Goal: Task Accomplishment & Management: Use online tool/utility

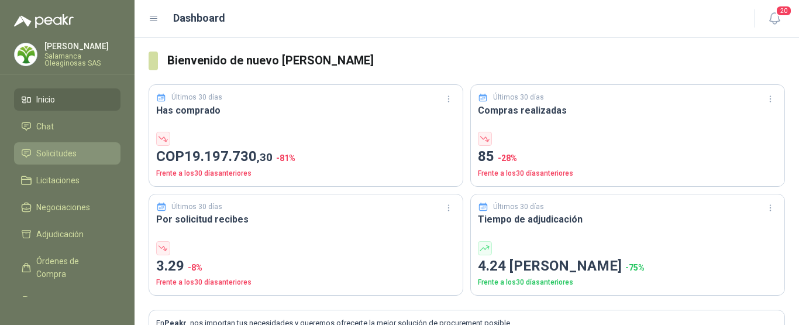
click at [72, 154] on span "Solicitudes" at bounding box center [56, 153] width 40 height 13
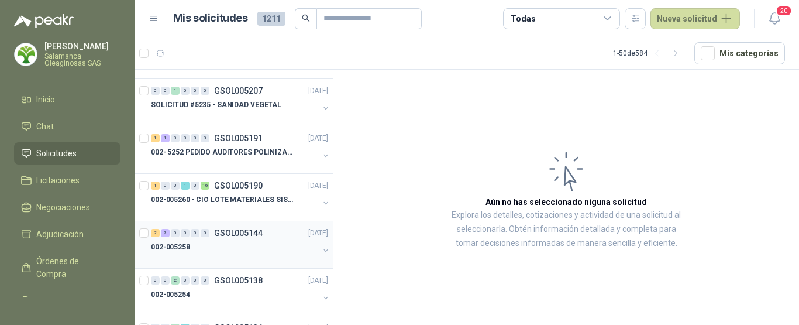
scroll to position [1756, 0]
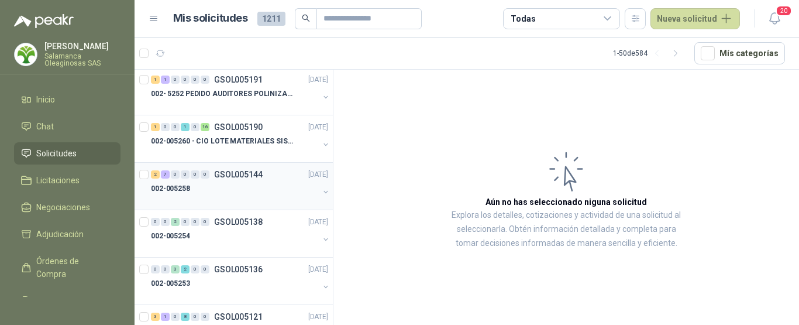
click at [225, 196] on div at bounding box center [235, 199] width 168 height 9
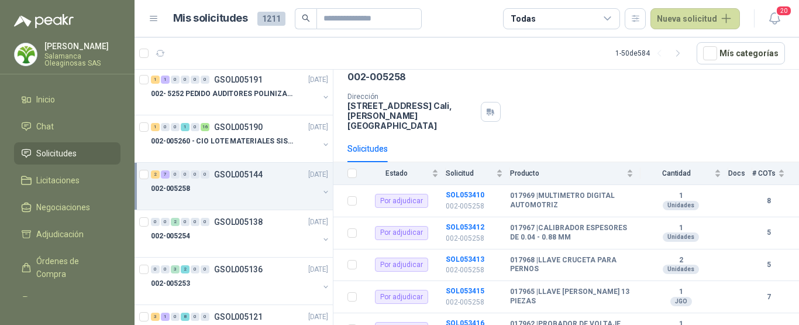
scroll to position [32, 0]
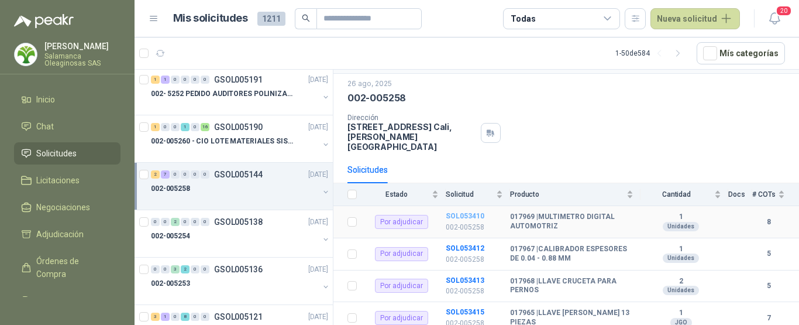
click at [459, 212] on b "SOL053410" at bounding box center [465, 216] width 39 height 8
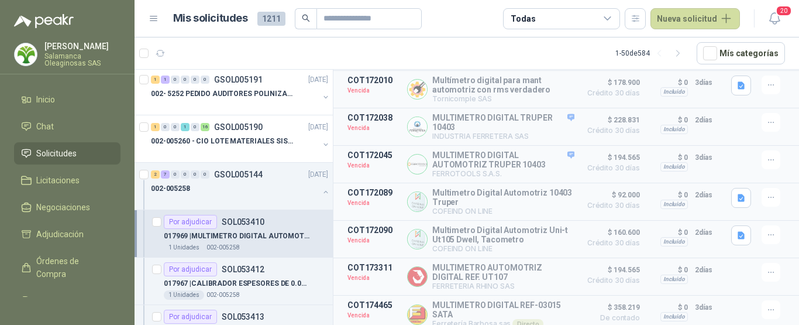
scroll to position [201, 0]
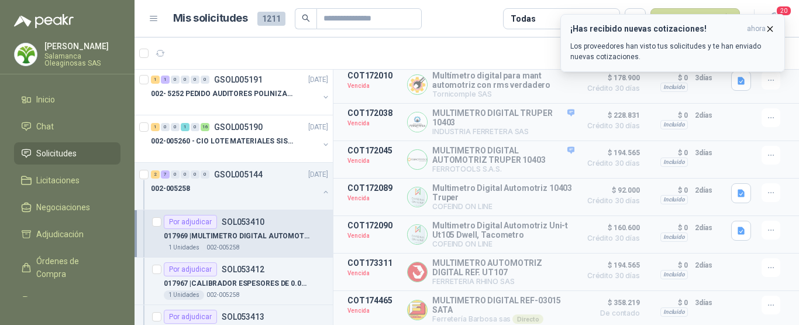
click at [771, 31] on icon "button" at bounding box center [770, 29] width 10 height 10
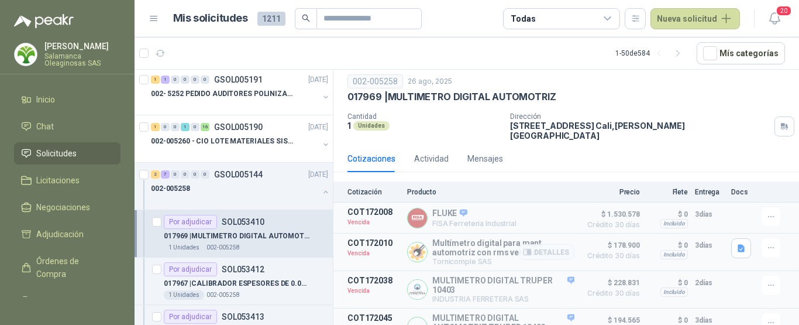
scroll to position [59, 0]
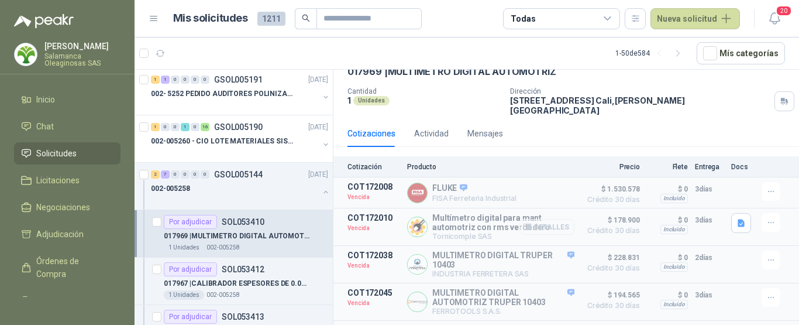
click at [542, 219] on button "Detalles" at bounding box center [547, 227] width 55 height 16
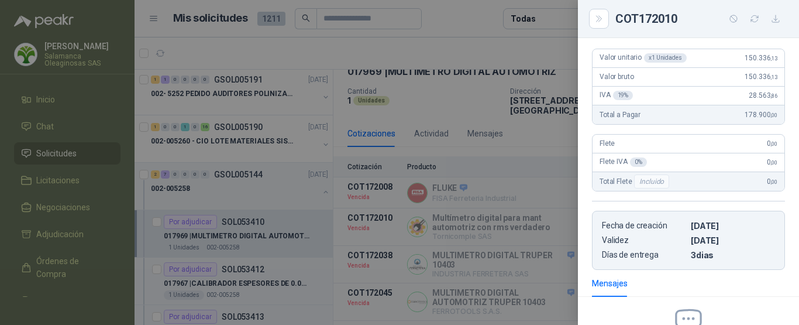
scroll to position [42, 0]
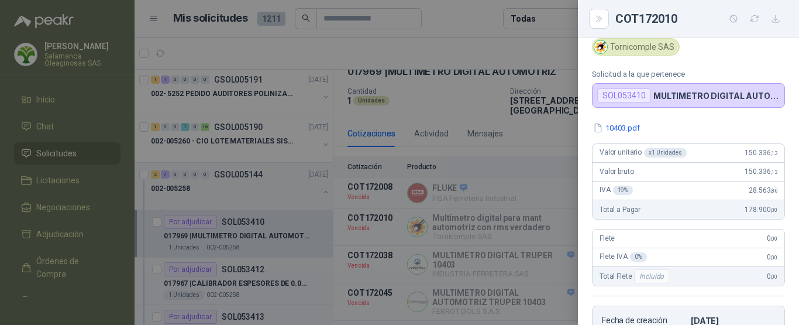
click at [482, 23] on div at bounding box center [399, 162] width 799 height 325
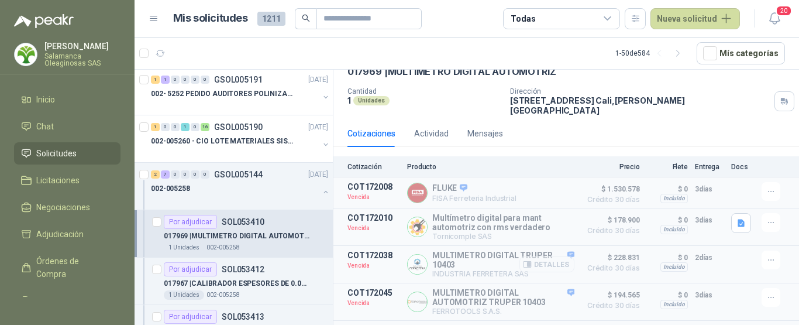
click at [540, 259] on button "Detalles" at bounding box center [547, 264] width 55 height 16
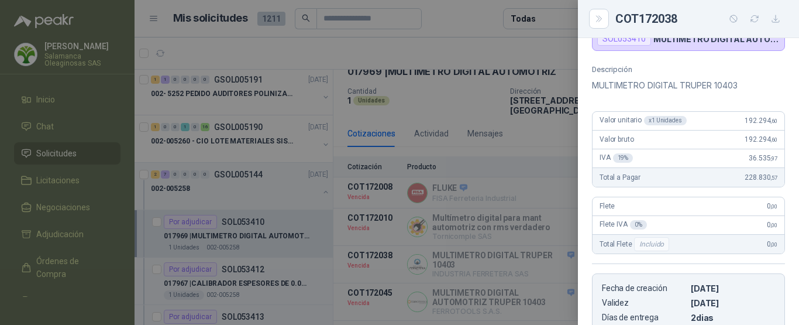
scroll to position [8, 0]
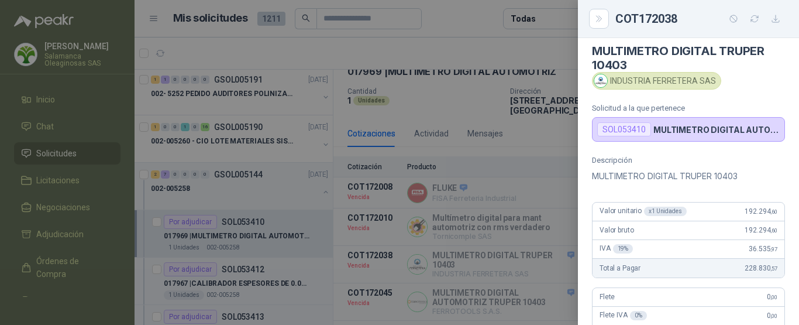
click at [513, 42] on div at bounding box center [399, 162] width 799 height 325
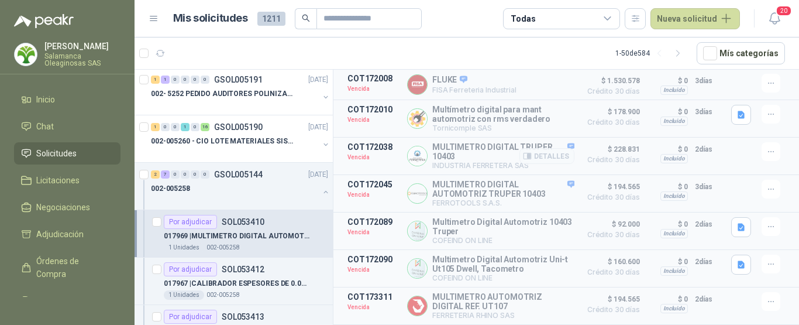
scroll to position [176, 0]
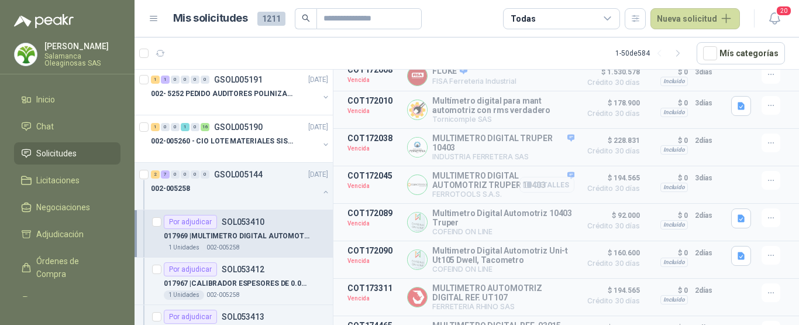
click at [550, 180] on button "Detalles" at bounding box center [547, 185] width 55 height 16
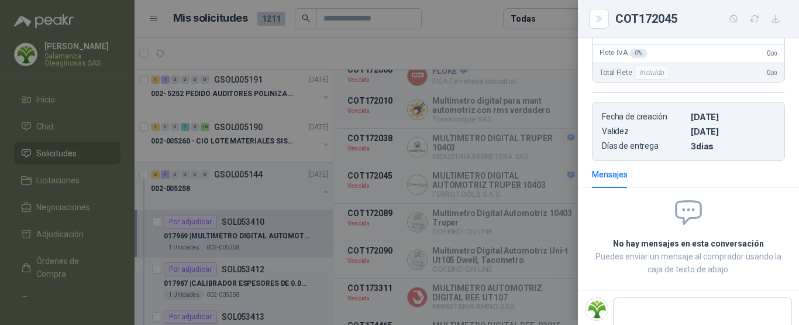
scroll to position [315, 0]
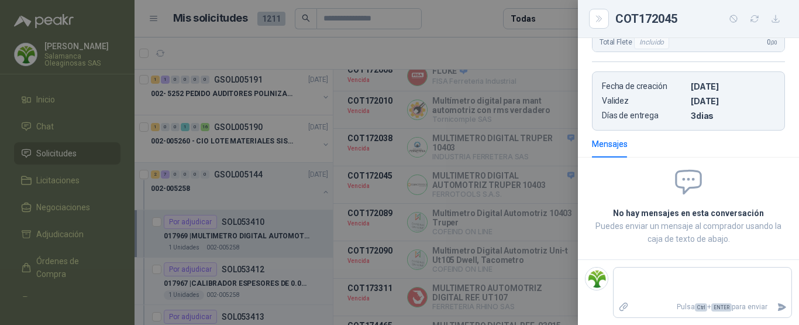
click at [533, 49] on div at bounding box center [399, 162] width 799 height 325
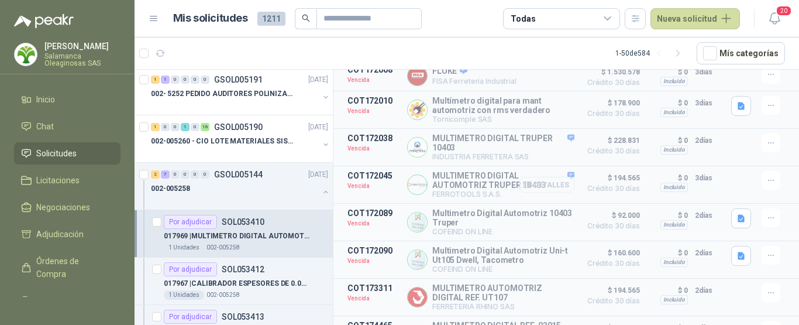
click at [546, 180] on button "Detalles" at bounding box center [547, 185] width 55 height 16
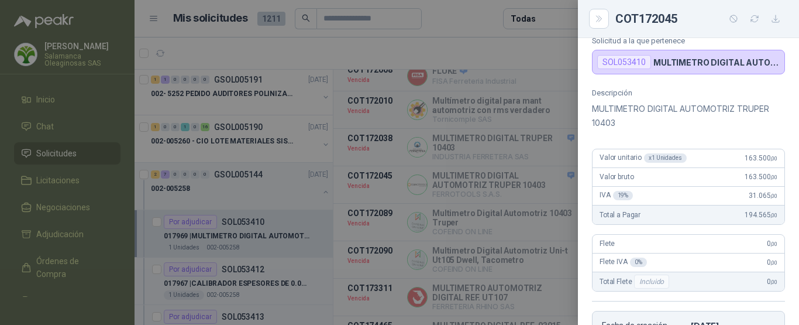
scroll to position [0, 0]
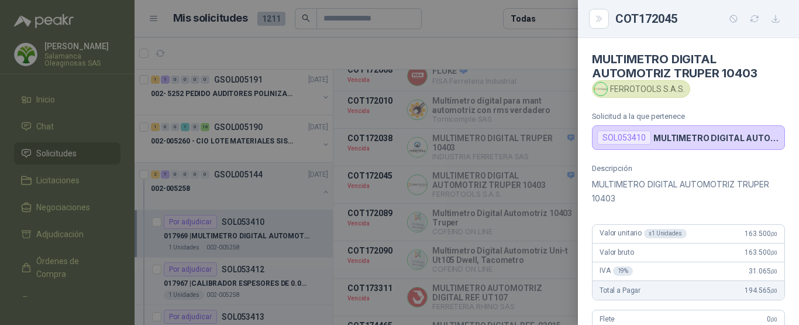
click at [493, 53] on div at bounding box center [399, 162] width 799 height 325
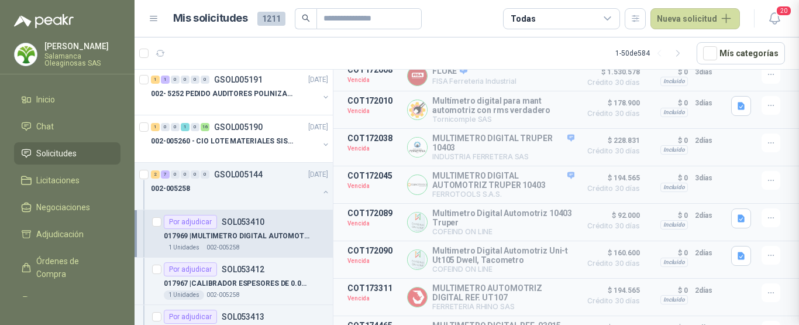
scroll to position [315, 0]
click at [768, 180] on icon "button" at bounding box center [770, 180] width 5 height 1
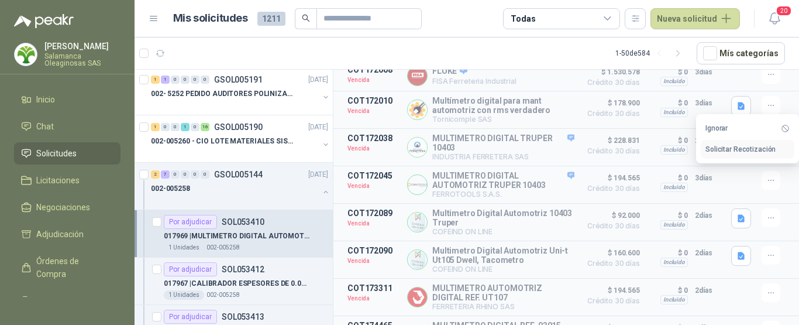
click at [719, 148] on button "Solicitar Recotización" at bounding box center [748, 149] width 94 height 19
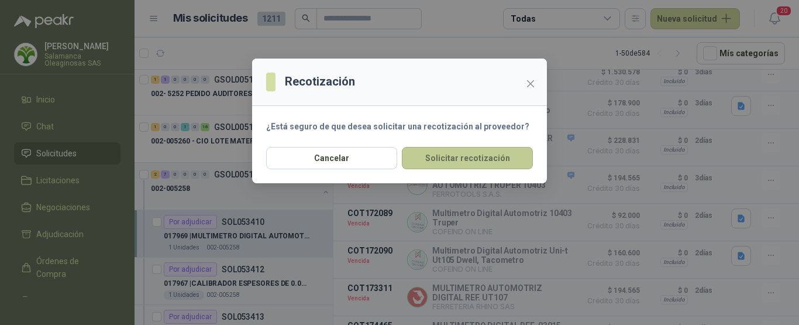
click at [459, 157] on button "Solicitar recotización" at bounding box center [467, 158] width 131 height 22
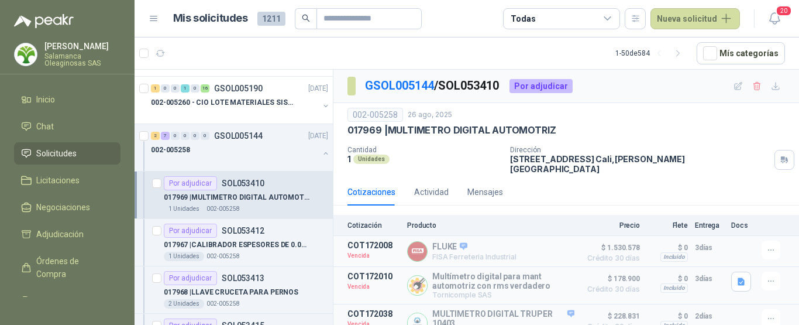
scroll to position [1814, 0]
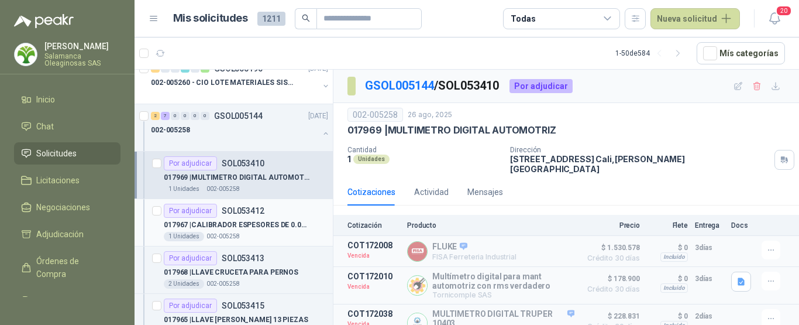
click at [258, 234] on div "1 Unidades 002-005258" at bounding box center [246, 236] width 164 height 9
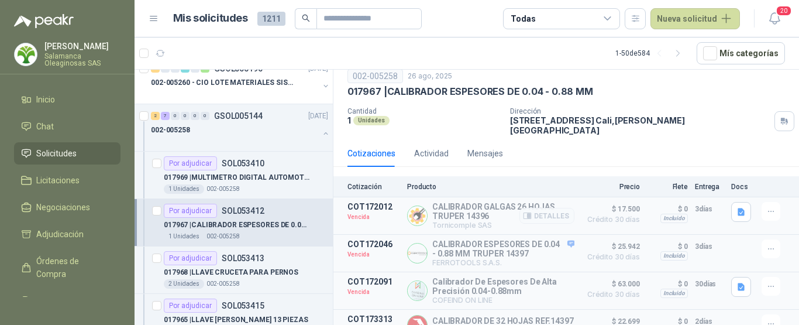
scroll to position [59, 0]
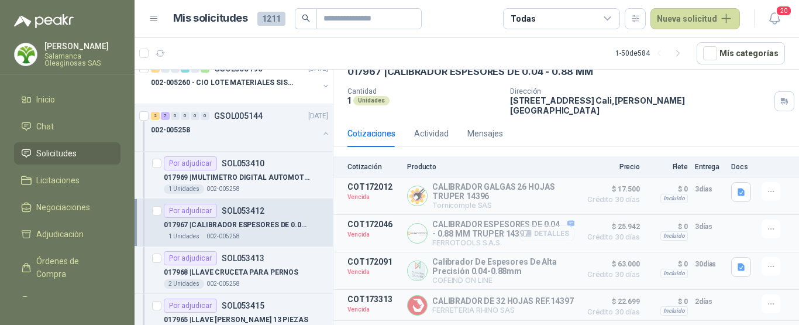
click at [551, 227] on button "Detalles" at bounding box center [547, 233] width 55 height 16
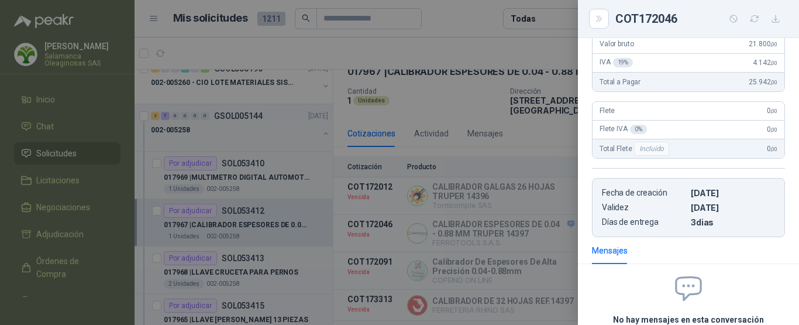
scroll to position [250, 0]
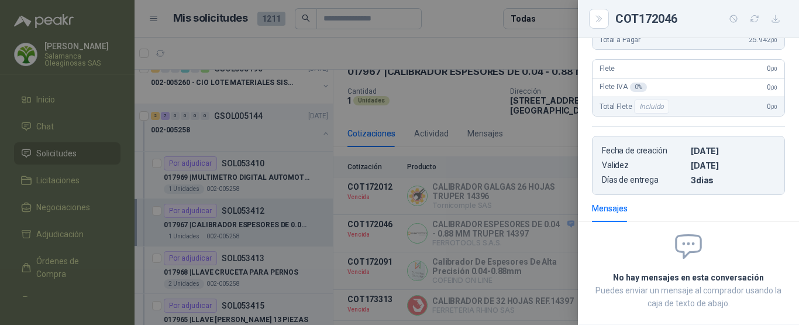
click at [482, 22] on div at bounding box center [399, 162] width 799 height 325
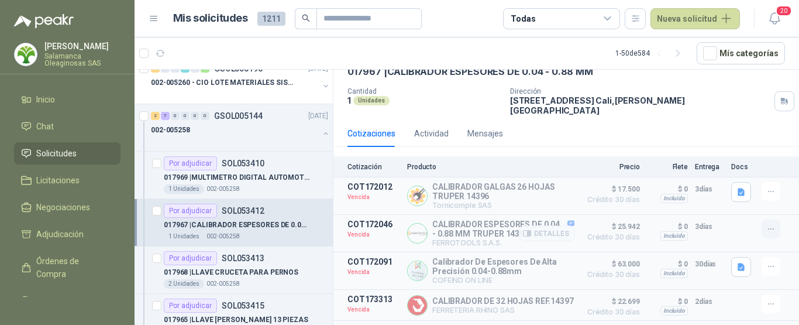
click at [767, 224] on icon "button" at bounding box center [772, 229] width 10 height 10
click at [723, 195] on button "Solicitar Recotización" at bounding box center [748, 196] width 94 height 19
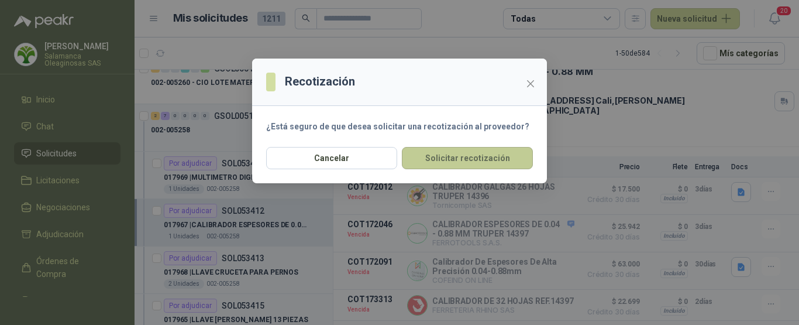
click at [464, 161] on button "Solicitar recotización" at bounding box center [467, 158] width 131 height 22
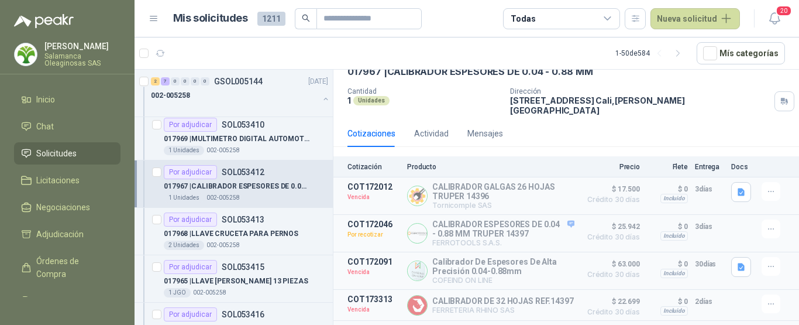
scroll to position [1873, 0]
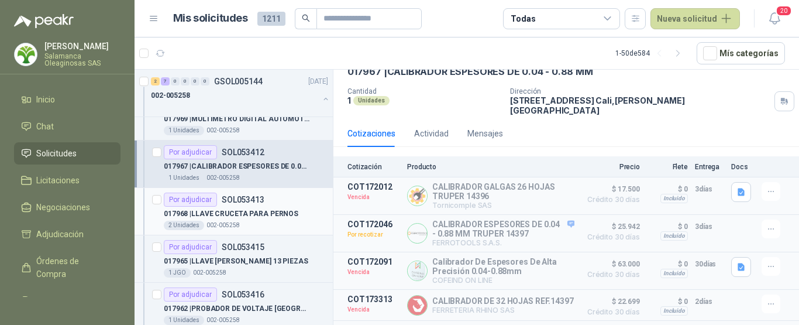
click at [292, 222] on div "2 Unidades 002-005258" at bounding box center [246, 225] width 164 height 9
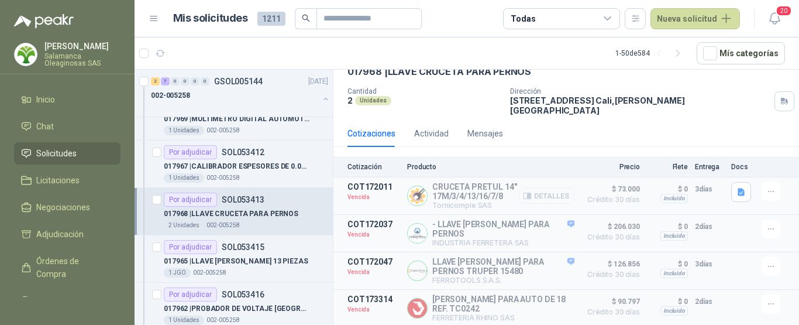
scroll to position [85, 0]
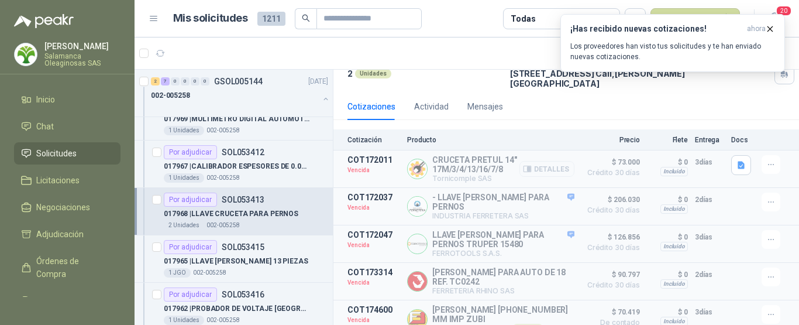
click at [540, 162] on button "Detalles" at bounding box center [547, 169] width 55 height 16
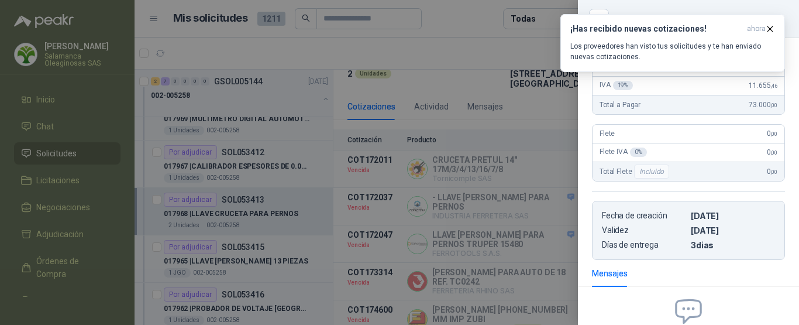
scroll to position [0, 0]
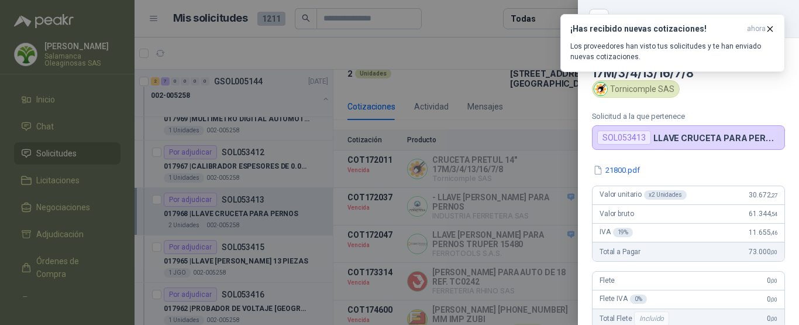
click at [473, 52] on div at bounding box center [399, 162] width 799 height 325
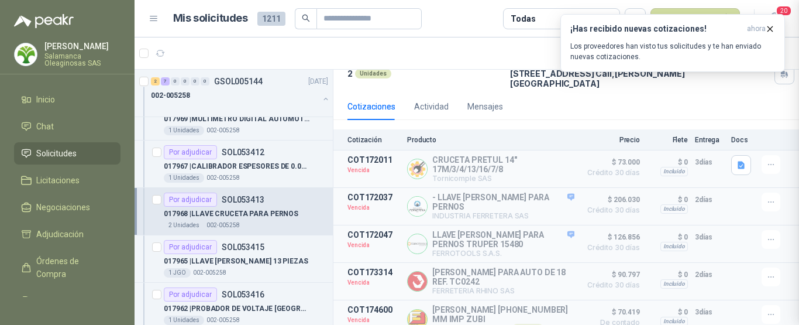
scroll to position [276, 0]
click at [767, 160] on icon "button" at bounding box center [772, 165] width 10 height 10
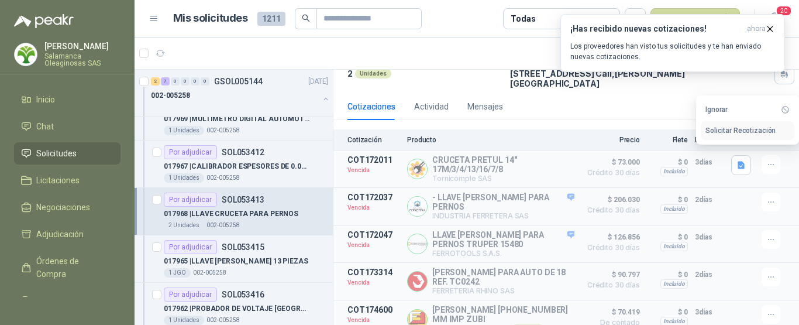
click at [743, 130] on button "Solicitar Recotización" at bounding box center [748, 130] width 94 height 19
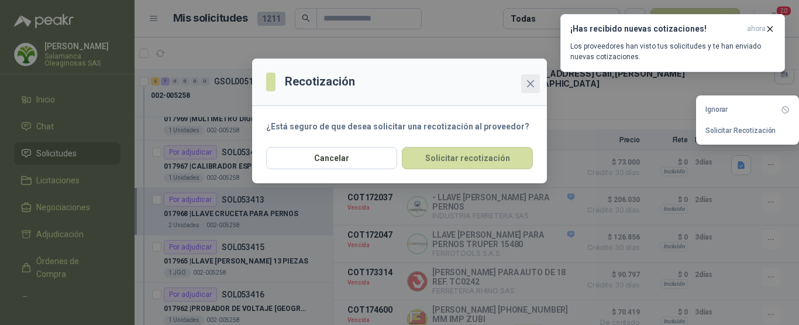
click at [534, 84] on icon "close" at bounding box center [530, 83] width 9 height 9
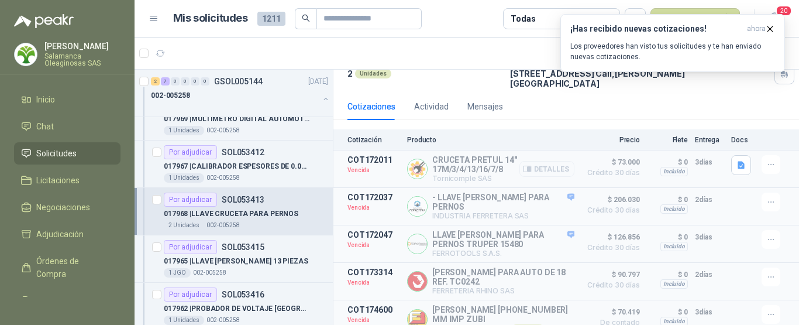
click at [552, 162] on button "Detalles" at bounding box center [547, 169] width 55 height 16
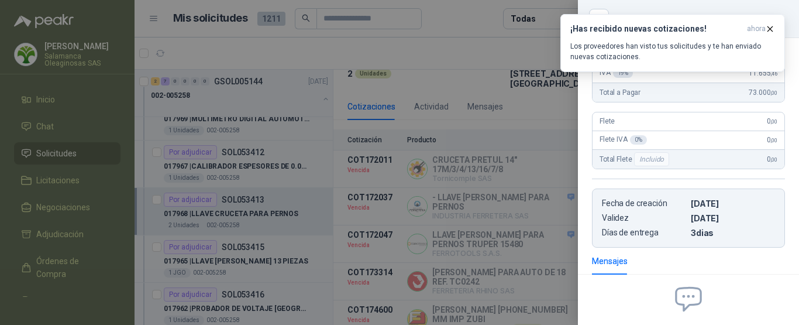
click at [489, 51] on div at bounding box center [399, 162] width 799 height 325
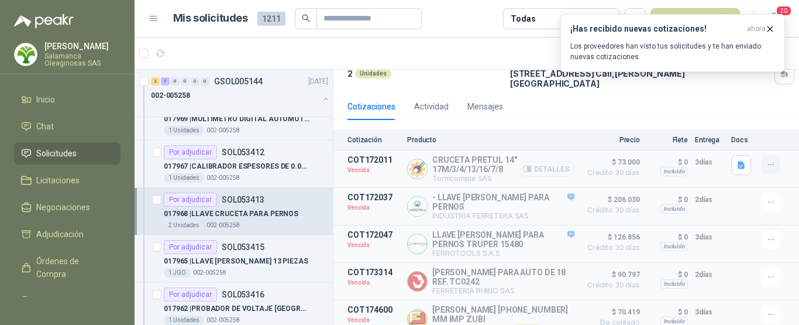
click at [768, 164] on icon "button" at bounding box center [770, 164] width 5 height 1
click at [716, 128] on button "Solicitar Recotización" at bounding box center [748, 130] width 94 height 19
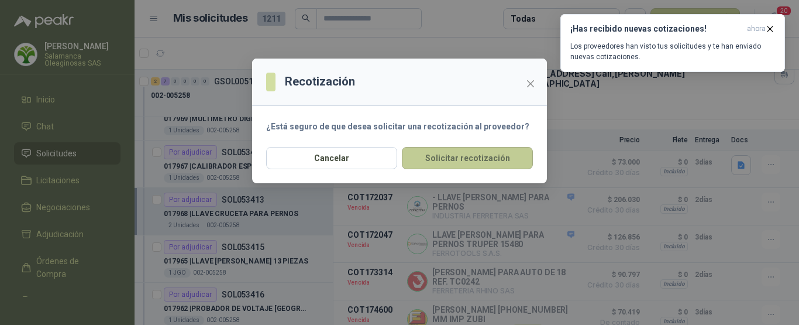
click at [480, 157] on button "Solicitar recotización" at bounding box center [467, 158] width 131 height 22
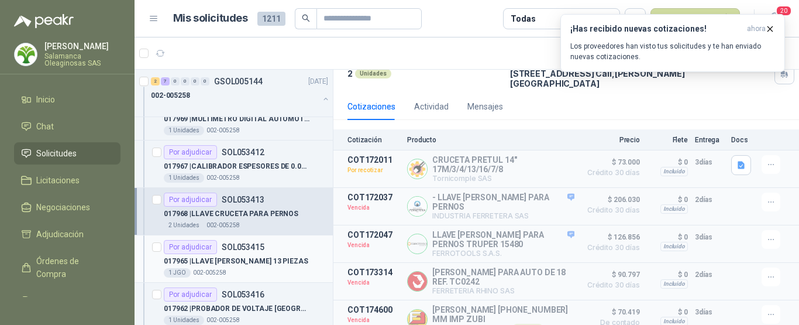
scroll to position [1931, 0]
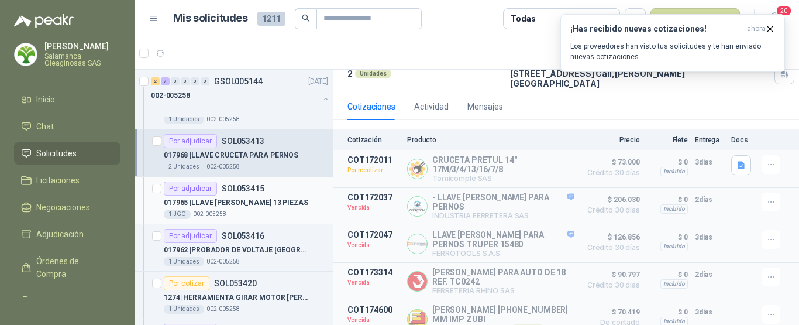
click at [286, 198] on div "017965 | LLAVE [PERSON_NAME] 13 PIEZAS" at bounding box center [246, 202] width 164 height 14
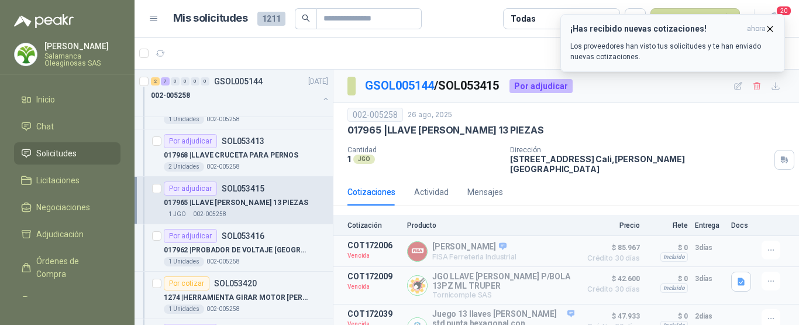
click at [770, 29] on icon "button" at bounding box center [770, 29] width 10 height 10
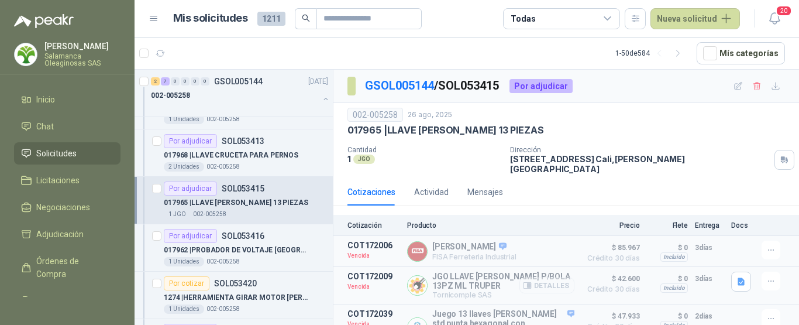
click at [547, 277] on button "Detalles" at bounding box center [547, 285] width 55 height 16
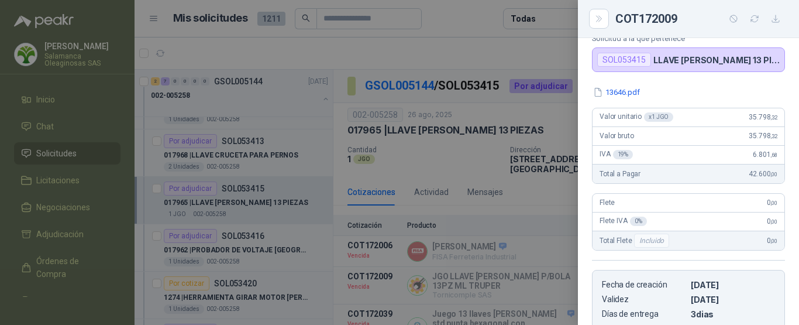
scroll to position [36, 0]
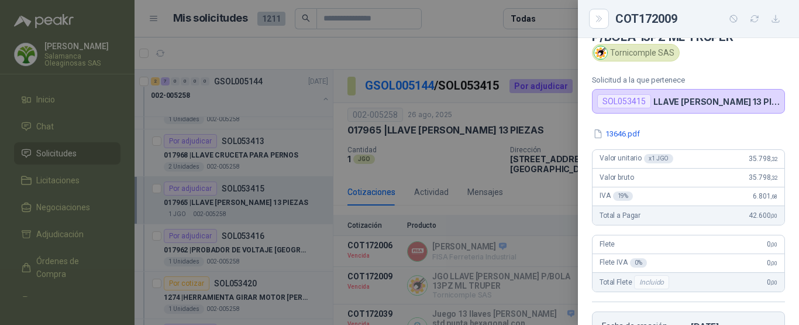
click at [529, 50] on div at bounding box center [399, 162] width 799 height 325
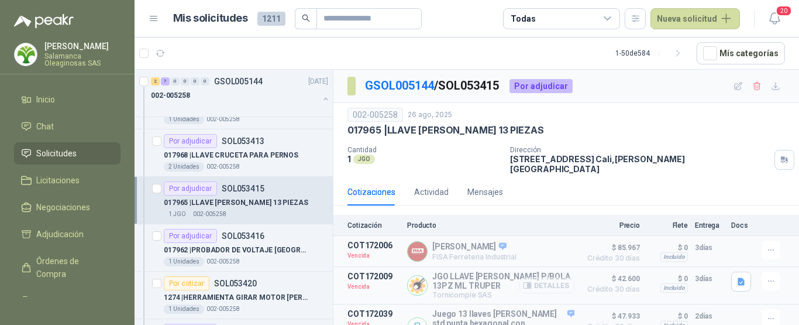
click at [550, 279] on button "Detalles" at bounding box center [547, 285] width 55 height 16
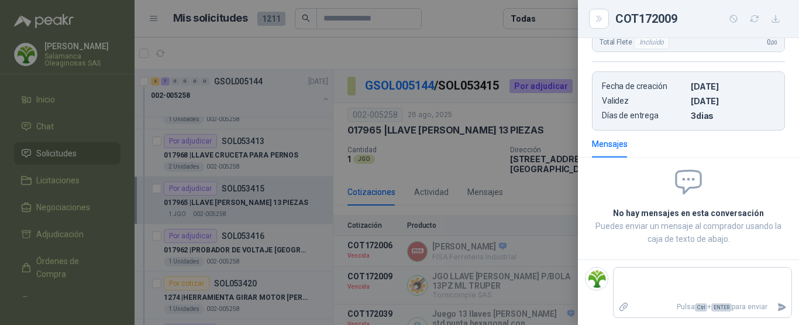
scroll to position [42, 0]
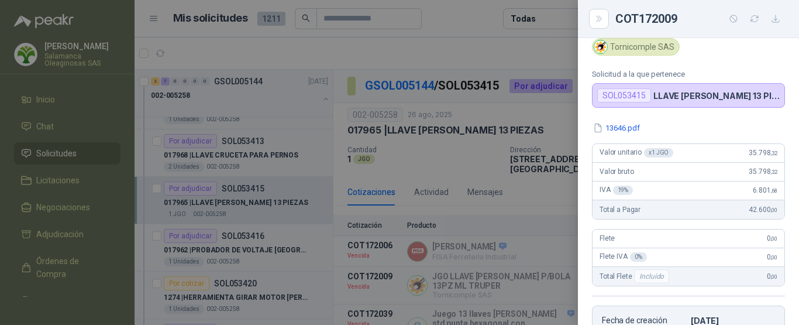
click at [469, 42] on div at bounding box center [399, 162] width 799 height 325
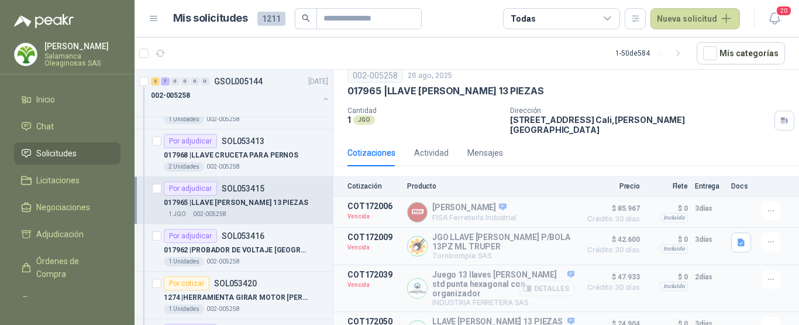
scroll to position [59, 0]
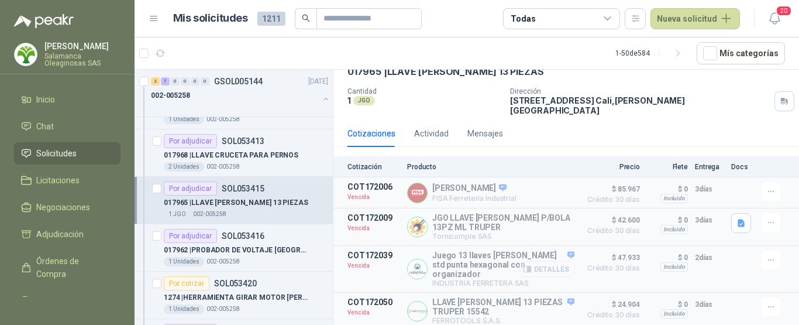
click at [542, 261] on button "Detalles" at bounding box center [547, 269] width 55 height 16
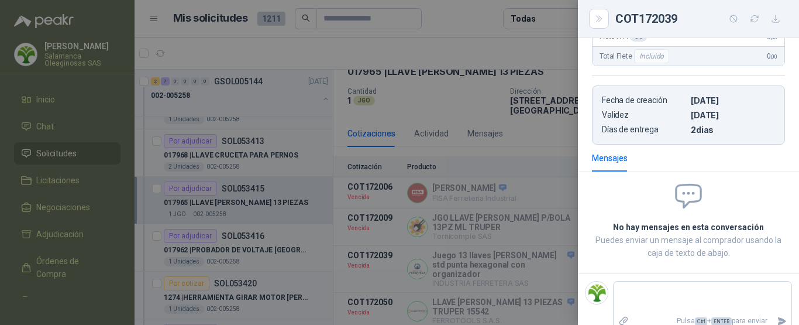
scroll to position [81, 0]
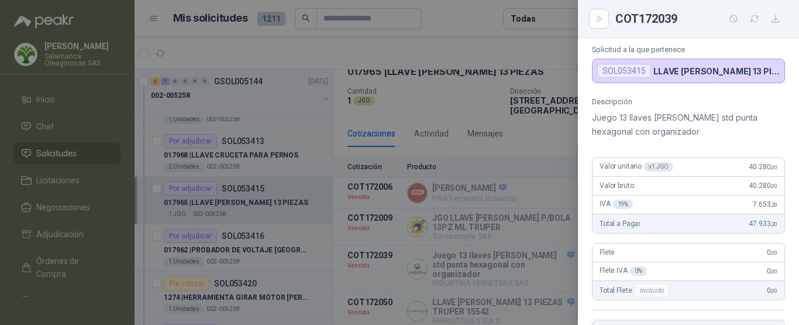
click at [452, 93] on div at bounding box center [399, 162] width 799 height 325
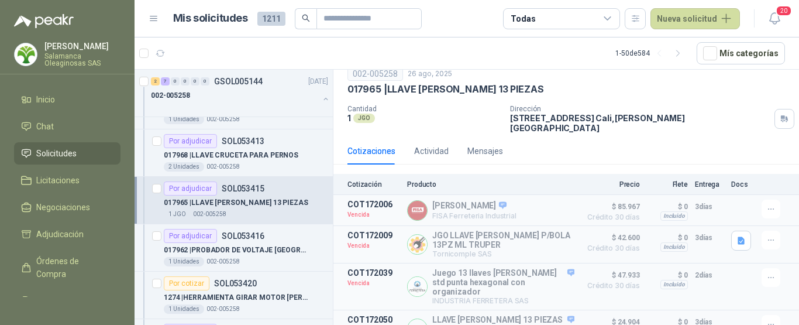
scroll to position [59, 0]
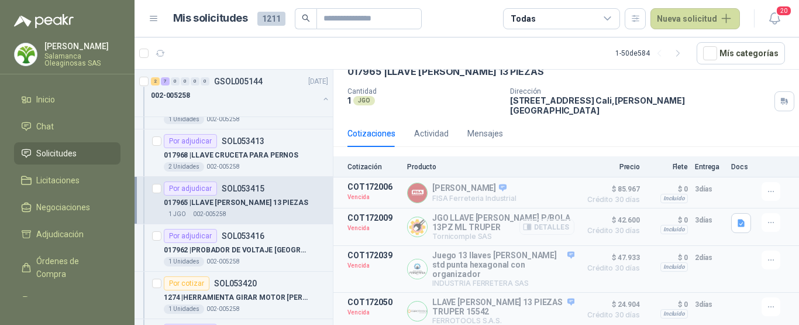
click at [547, 221] on button "Detalles" at bounding box center [547, 227] width 55 height 16
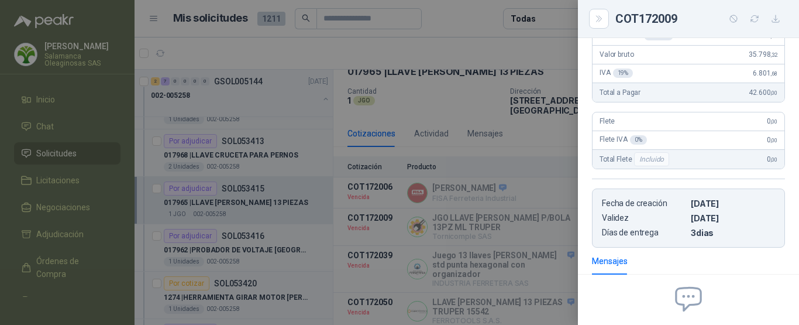
scroll to position [0, 0]
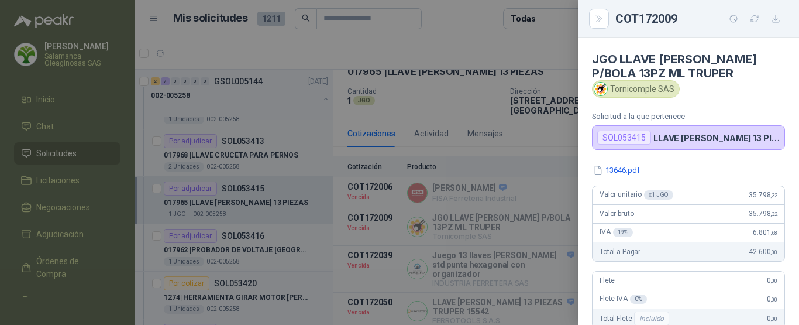
click at [519, 49] on div at bounding box center [399, 162] width 799 height 325
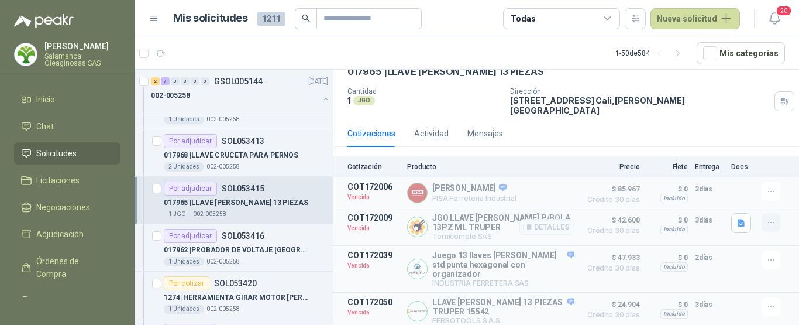
click at [767, 218] on icon "button" at bounding box center [772, 223] width 10 height 10
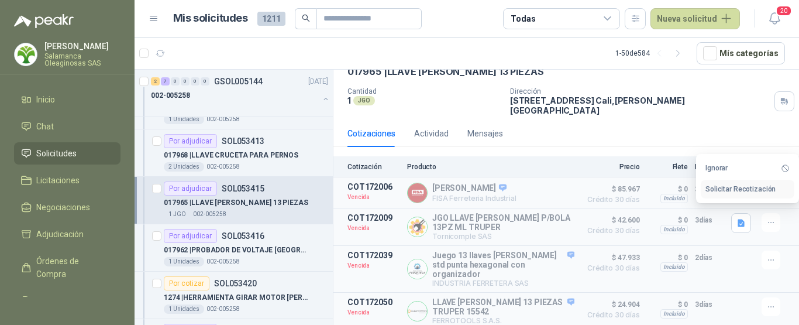
click at [753, 187] on button "Solicitar Recotización" at bounding box center [748, 189] width 94 height 19
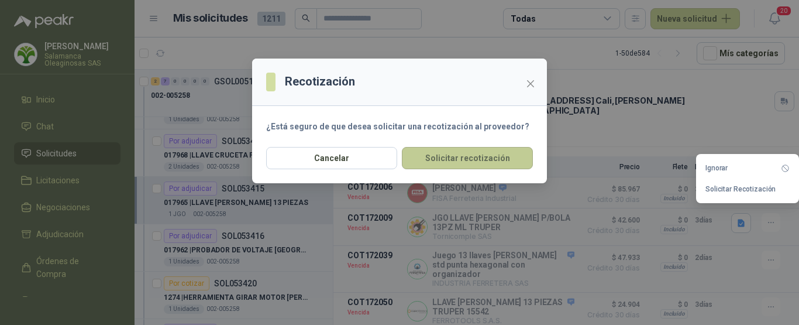
click at [447, 154] on button "Solicitar recotización" at bounding box center [467, 158] width 131 height 22
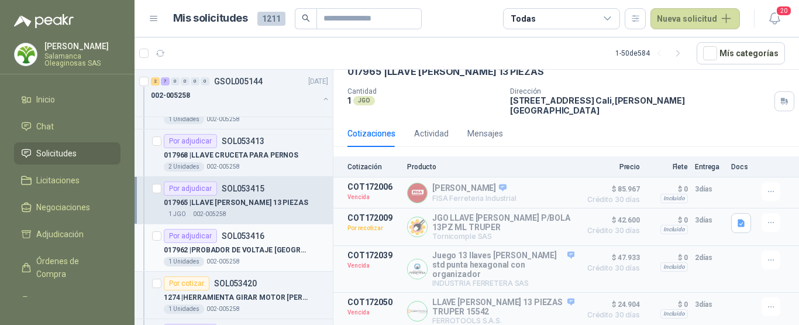
click at [300, 259] on div "1 Unidades 002-005258" at bounding box center [246, 261] width 164 height 9
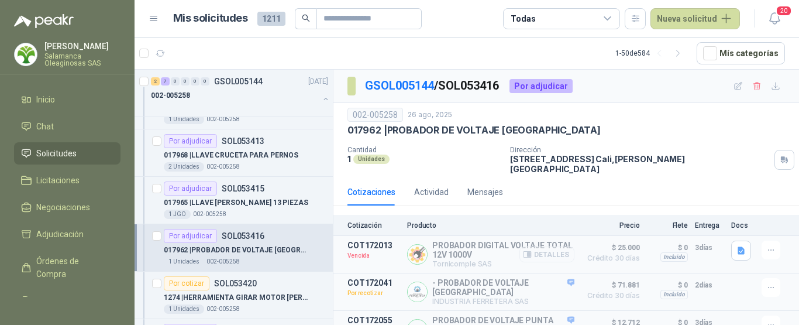
click at [551, 246] on button "Detalles" at bounding box center [547, 254] width 55 height 16
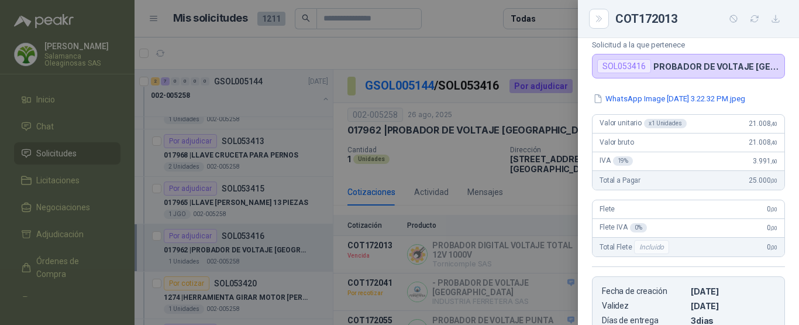
scroll to position [36, 0]
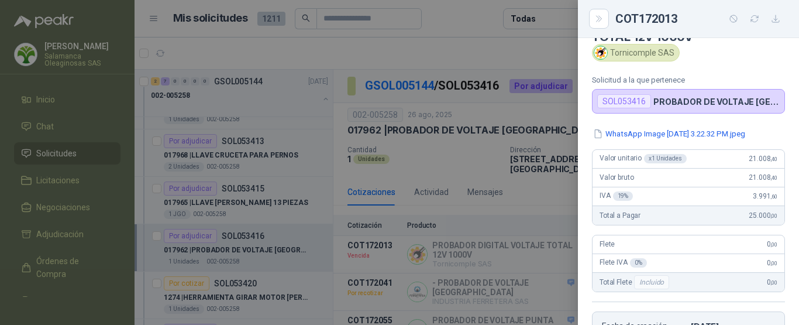
click at [524, 54] on div at bounding box center [399, 162] width 799 height 325
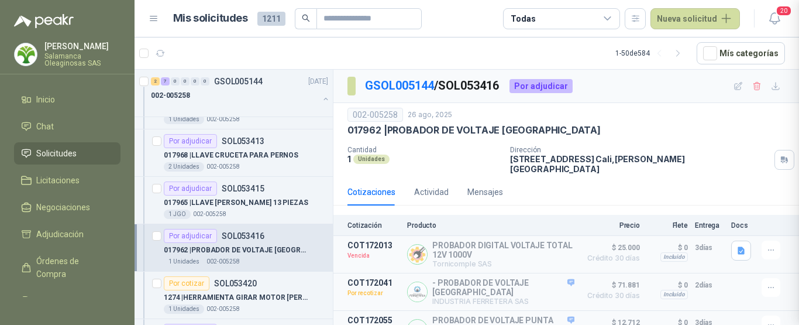
scroll to position [276, 0]
click at [767, 245] on icon "button" at bounding box center [772, 250] width 10 height 10
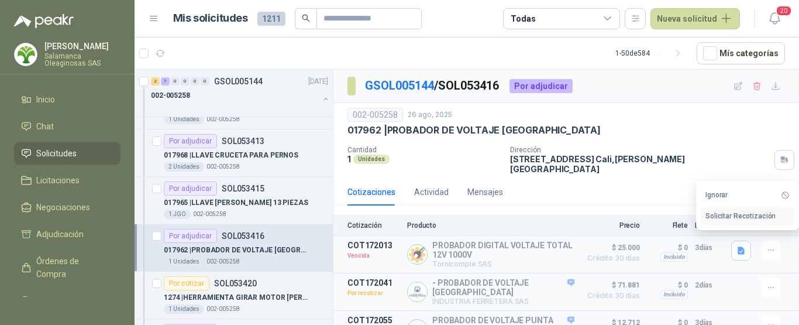
click at [734, 215] on button "Solicitar Recotización" at bounding box center [748, 216] width 94 height 19
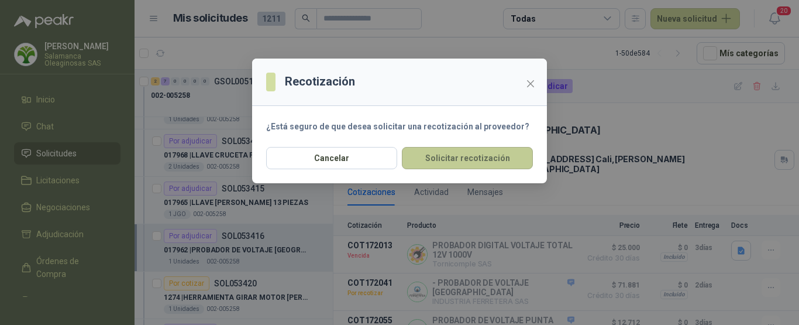
click at [456, 157] on button "Solicitar recotización" at bounding box center [467, 158] width 131 height 22
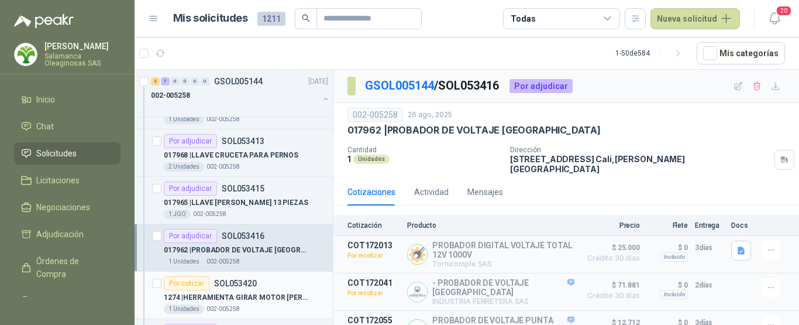
scroll to position [1990, 0]
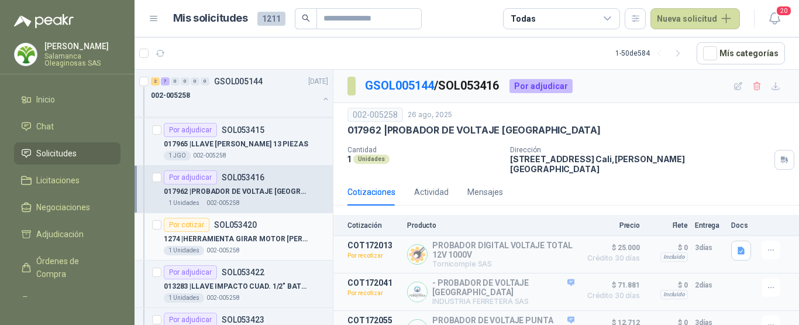
click at [260, 246] on div "1 Unidades 002-005258" at bounding box center [246, 250] width 164 height 9
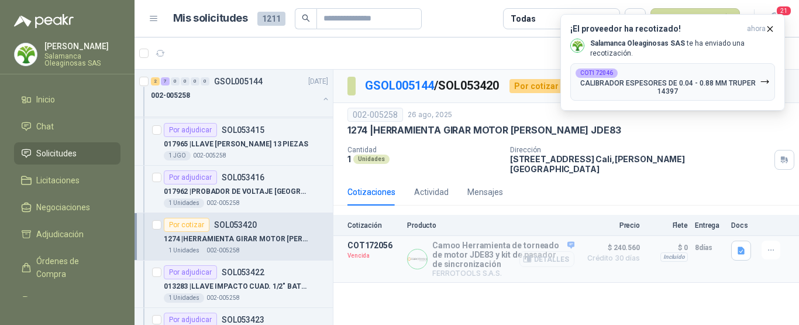
click at [562, 252] on button "Detalles" at bounding box center [547, 259] width 55 height 16
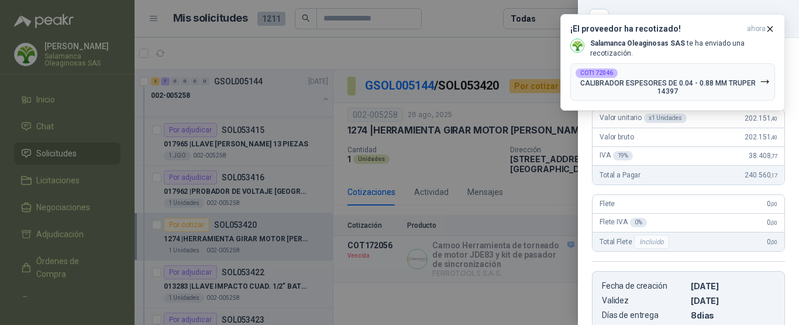
scroll to position [101, 0]
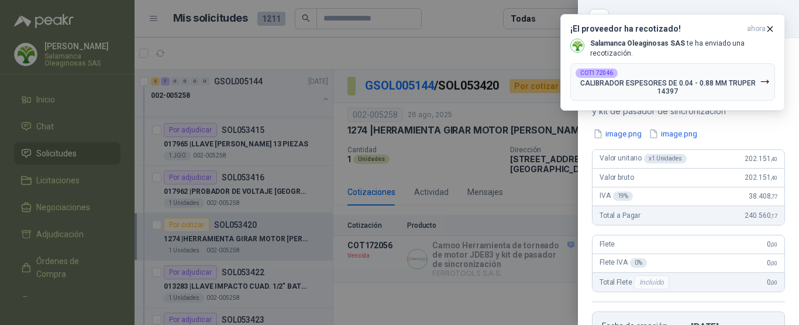
click at [474, 53] on div at bounding box center [399, 162] width 799 height 325
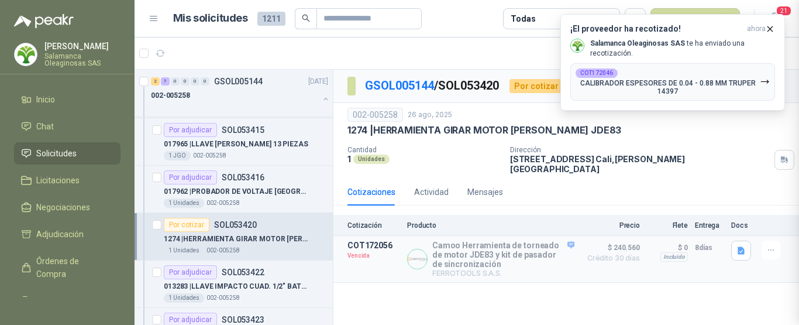
scroll to position [341, 0]
click at [769, 245] on icon "button" at bounding box center [772, 250] width 10 height 10
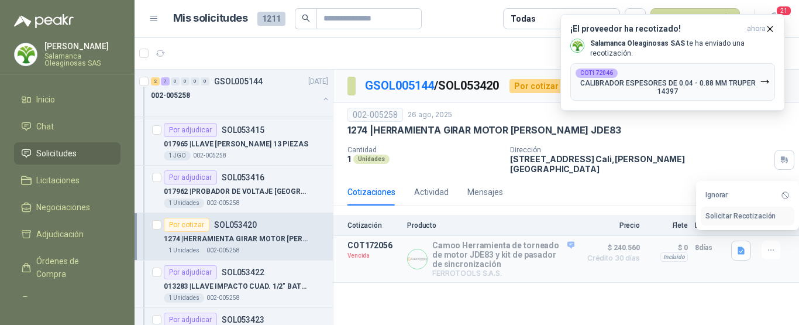
click at [729, 215] on button "Solicitar Recotización" at bounding box center [748, 216] width 94 height 19
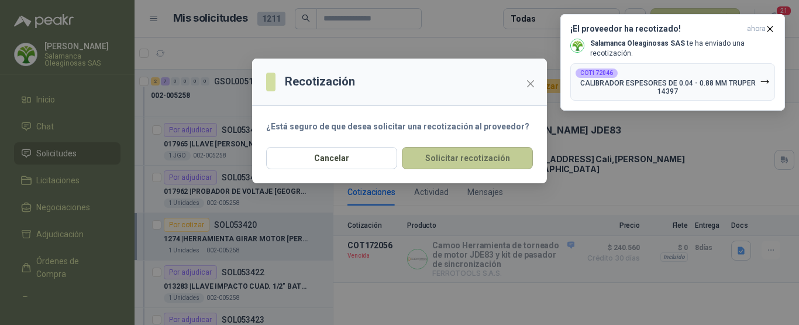
click at [474, 150] on button "Solicitar recotización" at bounding box center [467, 158] width 131 height 22
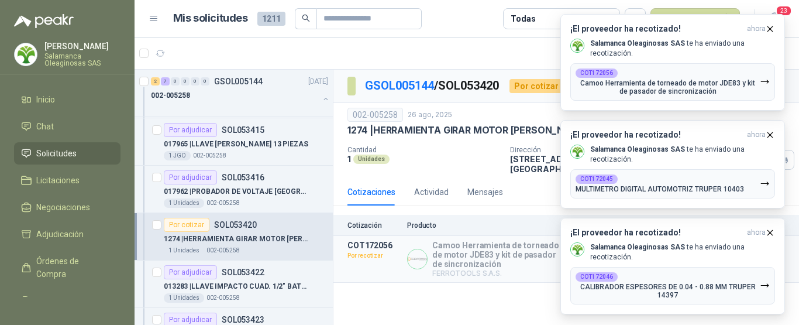
click at [480, 50] on article "1 - 50 de 584 Mís categorías" at bounding box center [467, 53] width 665 height 32
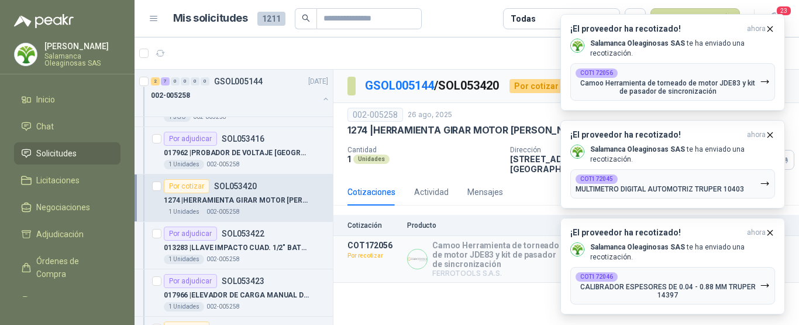
scroll to position [2048, 0]
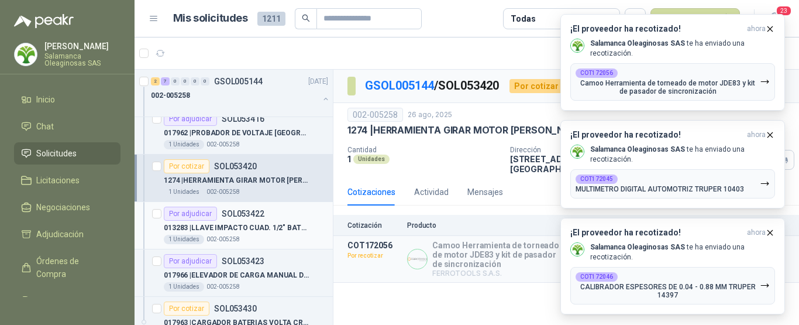
click at [286, 236] on div "1 Unidades 002-005258" at bounding box center [246, 239] width 164 height 9
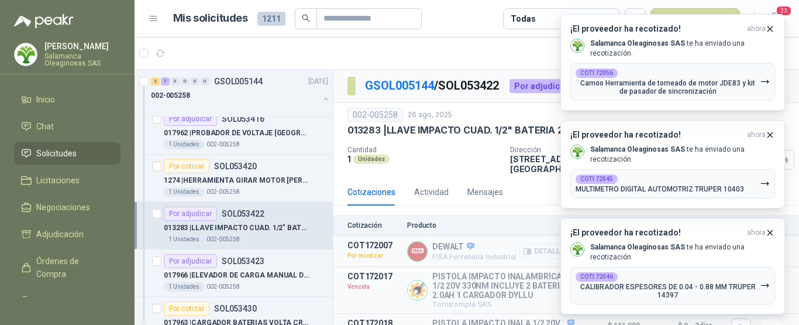
scroll to position [59, 0]
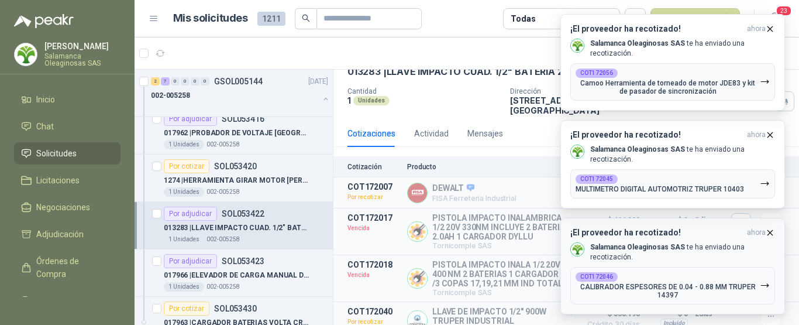
click at [770, 232] on icon "button" at bounding box center [770, 233] width 10 height 10
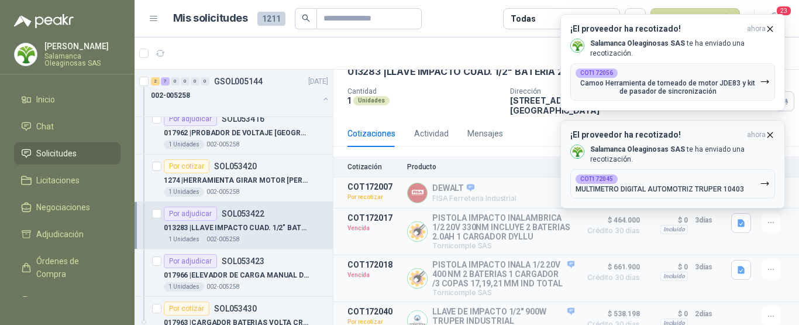
click at [772, 135] on icon "button" at bounding box center [770, 135] width 10 height 10
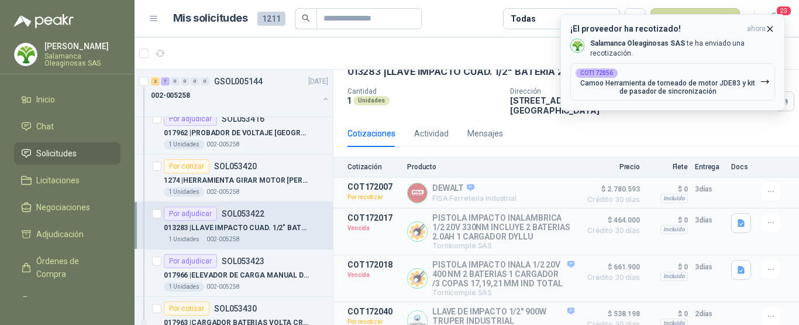
click at [775, 28] on icon "button" at bounding box center [770, 29] width 10 height 10
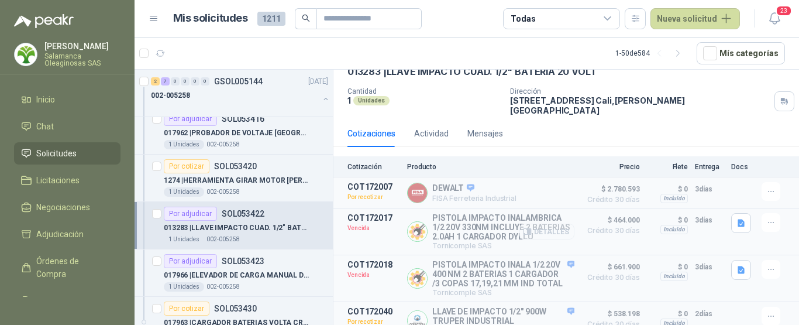
click at [548, 226] on button "Detalles" at bounding box center [547, 232] width 55 height 16
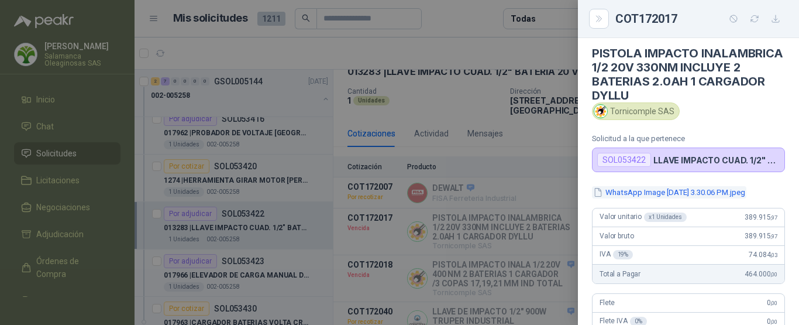
scroll to position [0, 0]
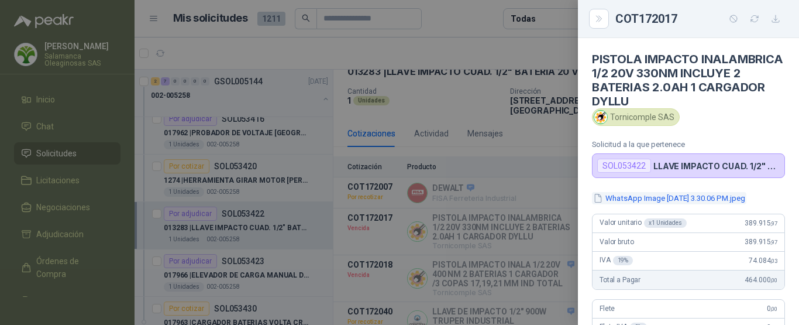
click at [661, 200] on button "WhatsApp Image [DATE] 3.30.06 PM.jpeg" at bounding box center [669, 198] width 154 height 12
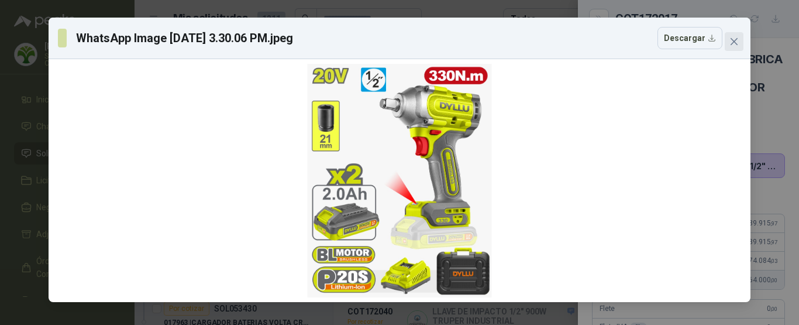
click at [740, 40] on span "Close" at bounding box center [734, 41] width 19 height 9
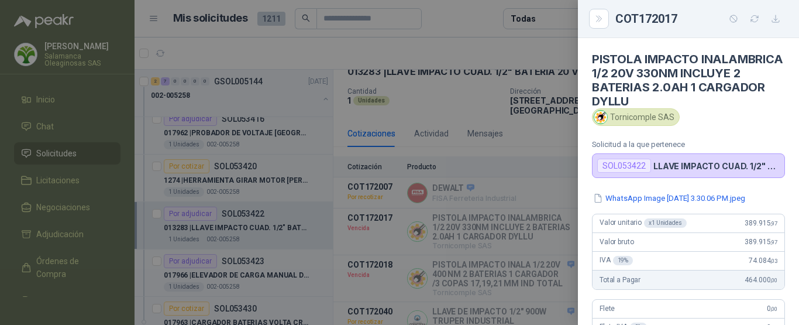
click at [562, 49] on div at bounding box center [399, 162] width 799 height 325
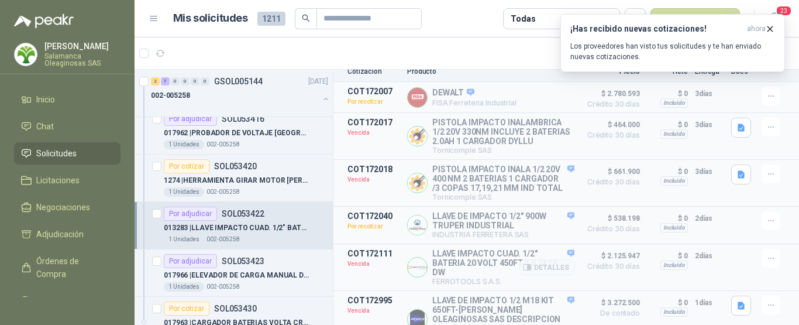
scroll to position [138, 0]
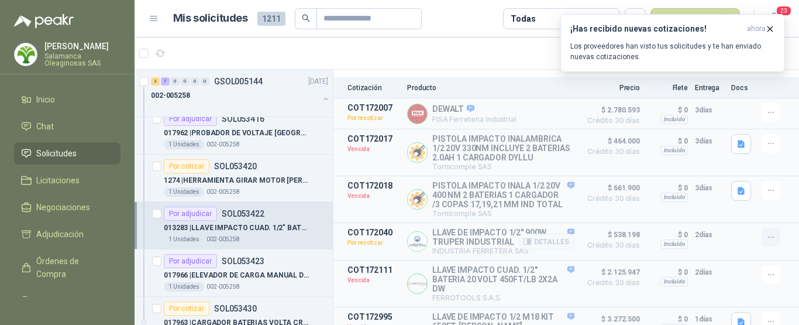
click at [767, 242] on icon "button" at bounding box center [772, 237] width 10 height 10
click at [451, 49] on article "1 - 50 de 584 Mís categorías" at bounding box center [467, 53] width 665 height 32
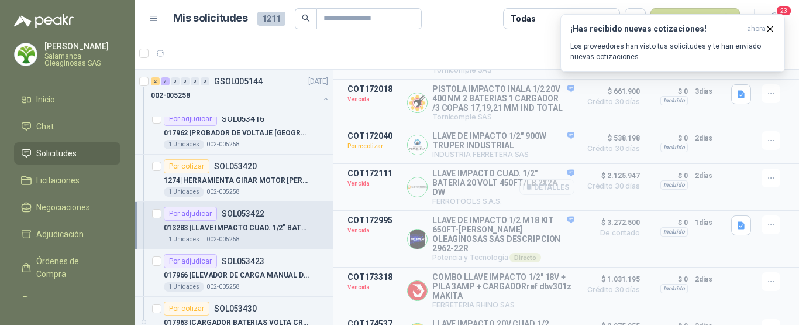
scroll to position [176, 0]
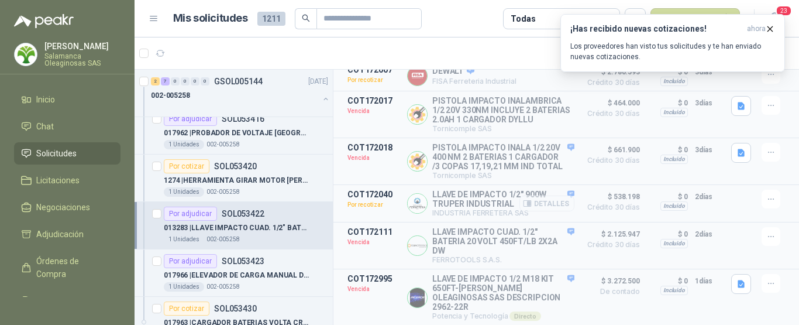
click at [551, 211] on button "Detalles" at bounding box center [547, 203] width 55 height 16
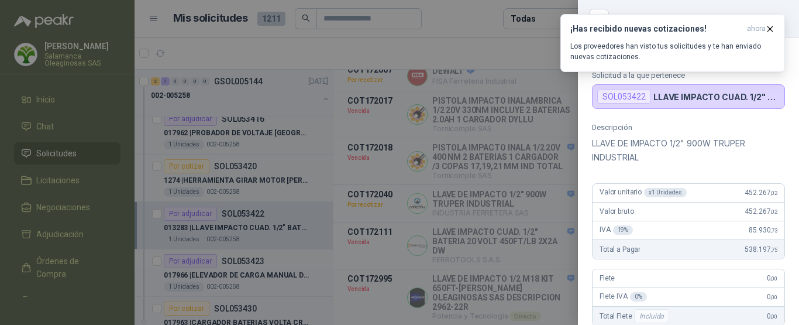
scroll to position [59, 0]
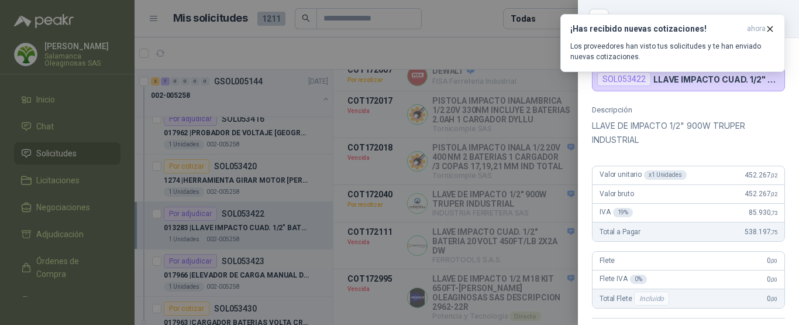
click at [519, 47] on div at bounding box center [399, 162] width 799 height 325
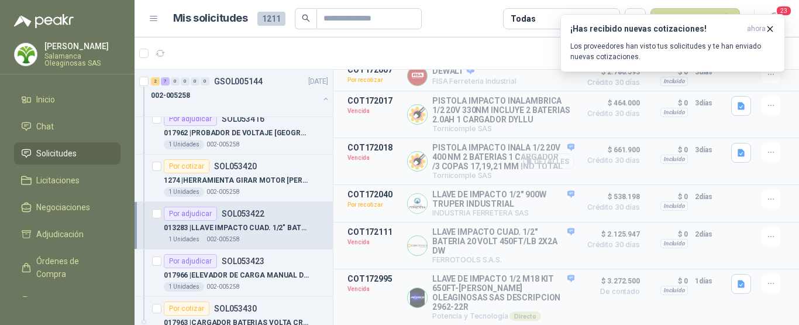
click at [550, 169] on button "Detalles" at bounding box center [547, 161] width 55 height 16
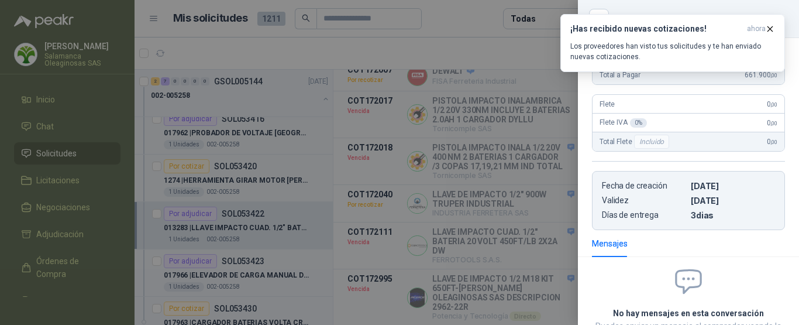
scroll to position [6, 0]
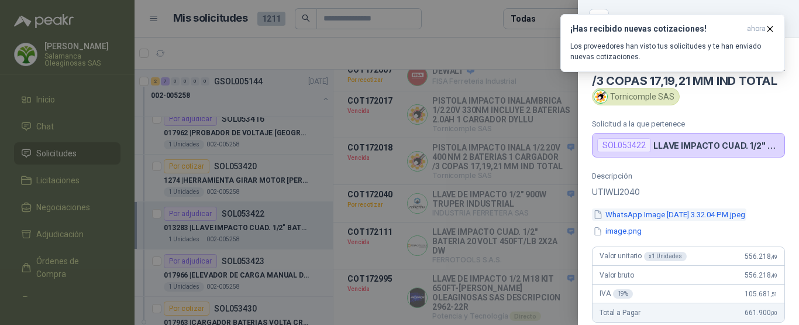
click at [662, 221] on button "WhatsApp Image [DATE] 3.32.04 PM.jpeg" at bounding box center [669, 214] width 154 height 12
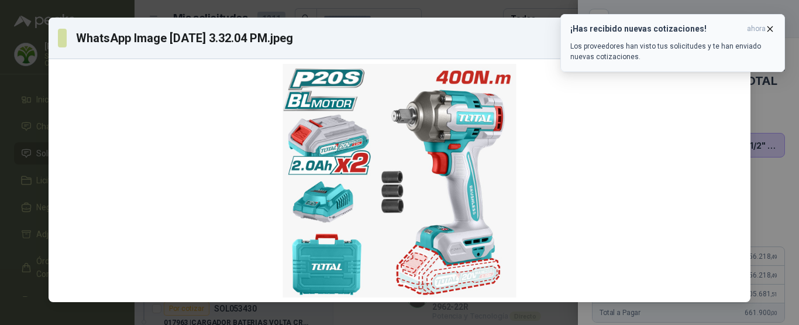
click at [771, 26] on icon "button" at bounding box center [770, 29] width 10 height 10
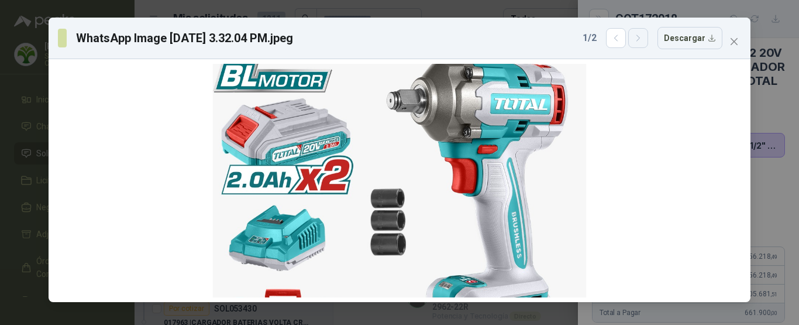
click at [643, 38] on icon "button" at bounding box center [639, 38] width 10 height 10
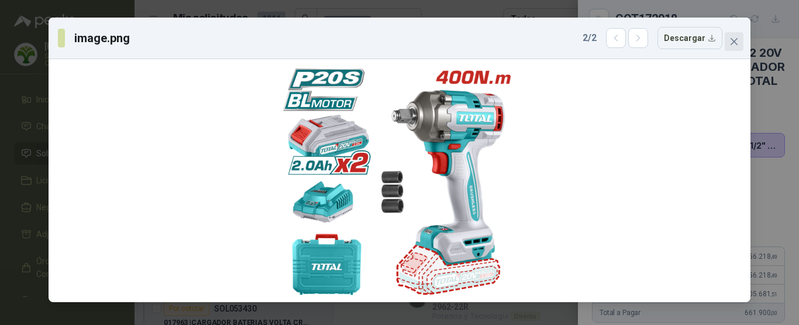
click at [733, 36] on button "Close" at bounding box center [734, 41] width 19 height 19
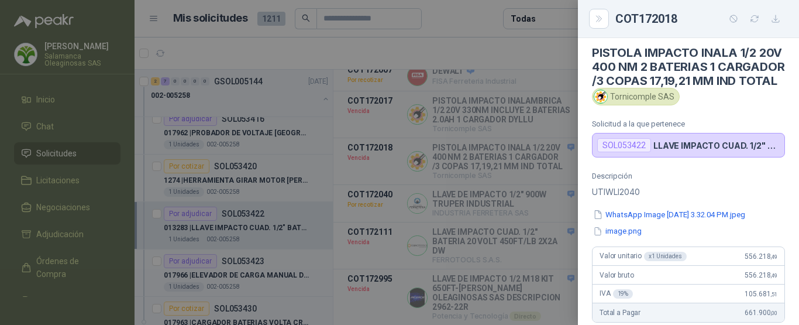
click at [530, 43] on div at bounding box center [399, 162] width 799 height 325
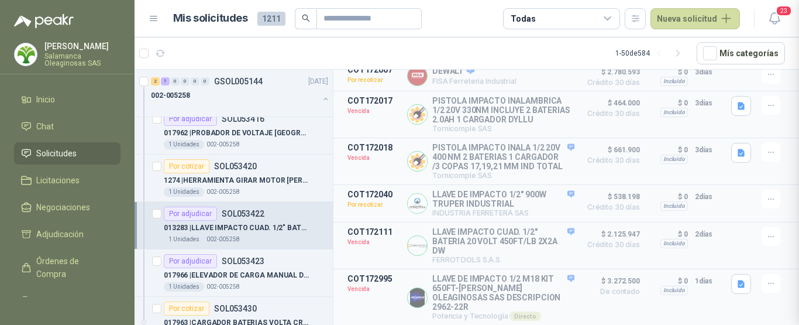
scroll to position [358, 0]
click at [767, 204] on icon "button" at bounding box center [772, 199] width 10 height 10
click at [561, 47] on article "1 - 50 de 584 Mís categorías" at bounding box center [467, 53] width 665 height 32
click at [547, 169] on button "Detalles" at bounding box center [547, 161] width 55 height 16
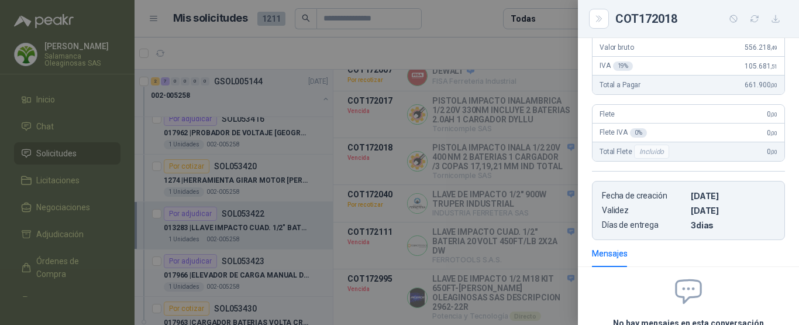
scroll to position [124, 0]
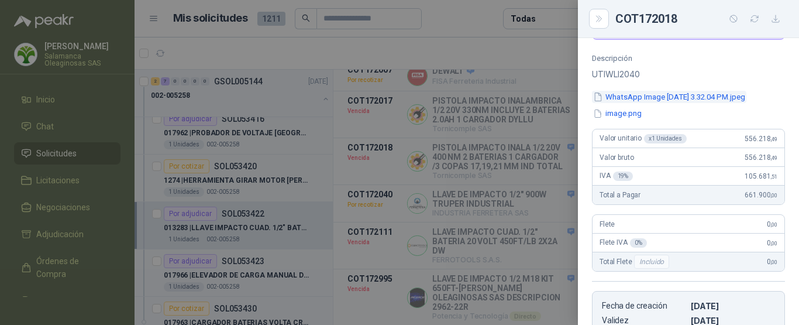
click at [676, 103] on button "WhatsApp Image [DATE] 3.32.04 PM.jpeg" at bounding box center [669, 97] width 154 height 12
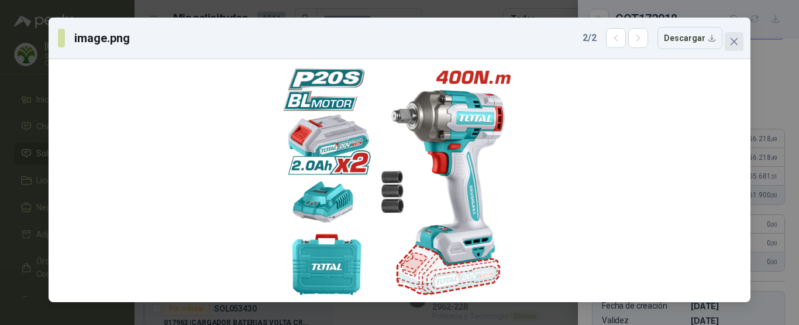
click at [736, 36] on button "Close" at bounding box center [734, 41] width 19 height 19
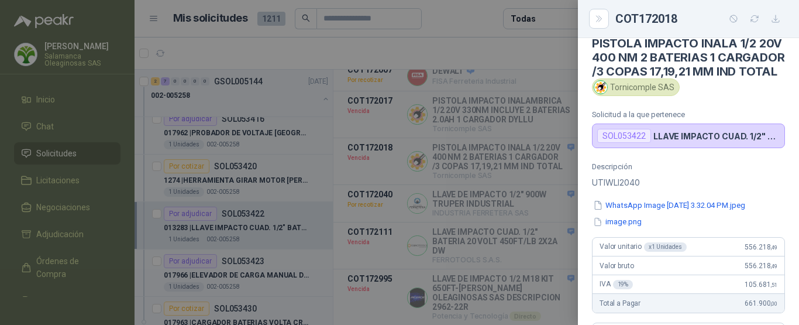
scroll to position [0, 0]
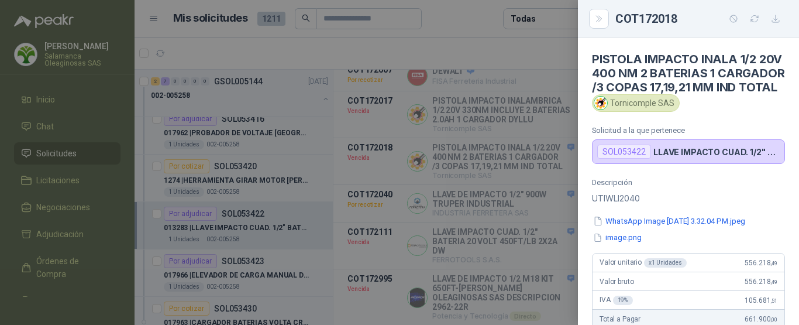
click at [490, 49] on div at bounding box center [399, 162] width 799 height 325
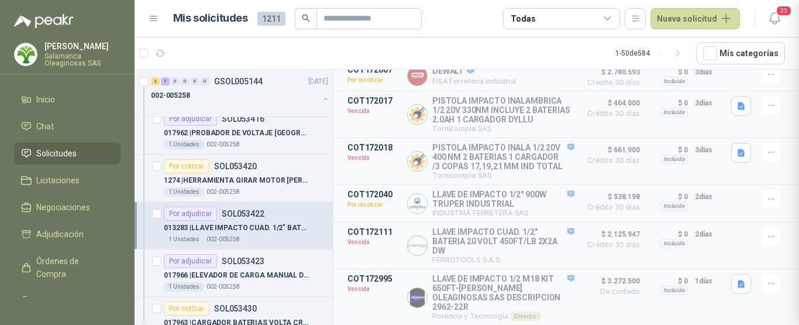
scroll to position [358, 0]
click at [767, 156] on icon "button" at bounding box center [772, 152] width 10 height 10
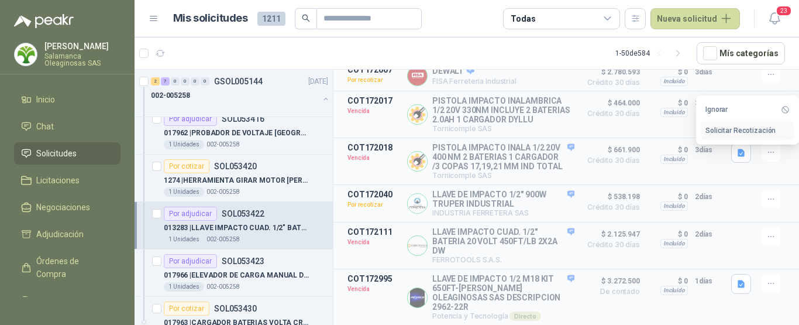
click at [744, 128] on button "Solicitar Recotización" at bounding box center [748, 130] width 94 height 19
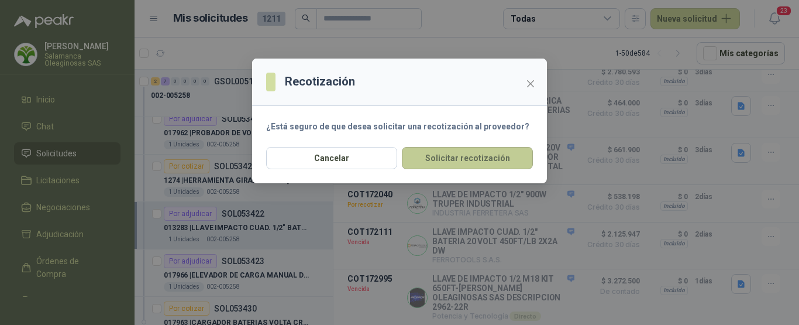
click at [486, 159] on button "Solicitar recotización" at bounding box center [467, 158] width 131 height 22
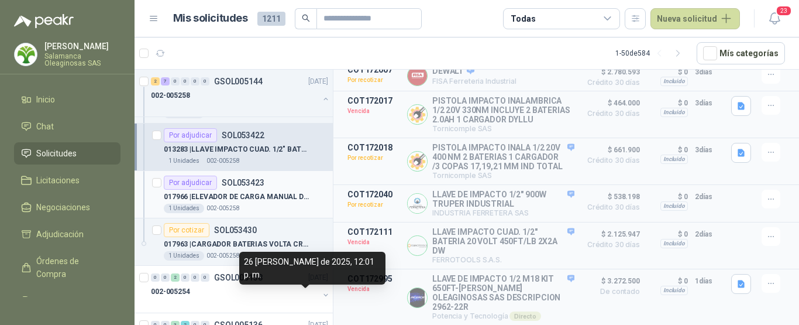
scroll to position [2107, 0]
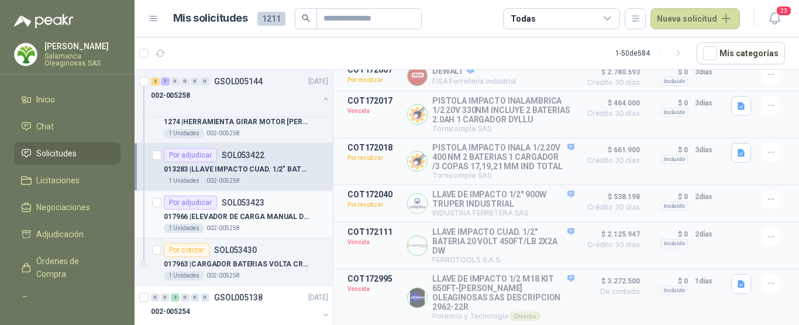
click at [272, 224] on div "1 Unidades 002-005258" at bounding box center [246, 228] width 164 height 9
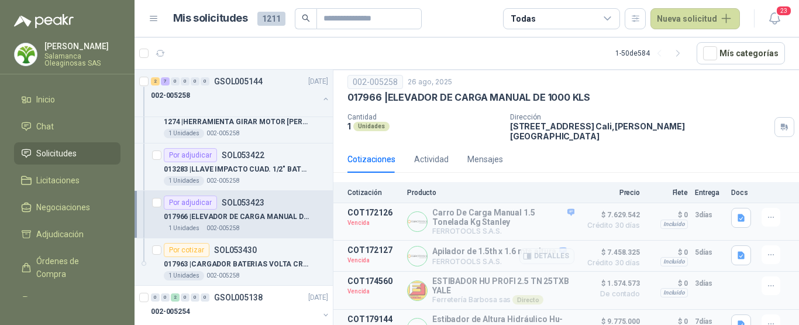
scroll to position [57, 0]
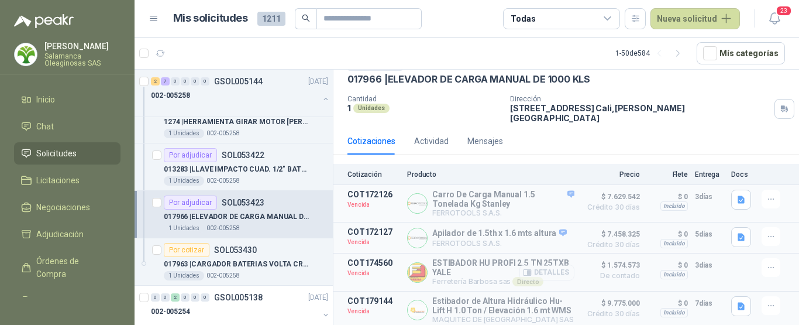
click at [547, 265] on button "Detalles" at bounding box center [547, 273] width 55 height 16
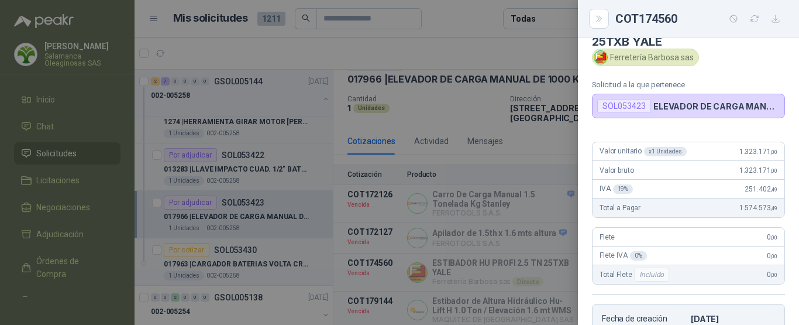
scroll to position [0, 0]
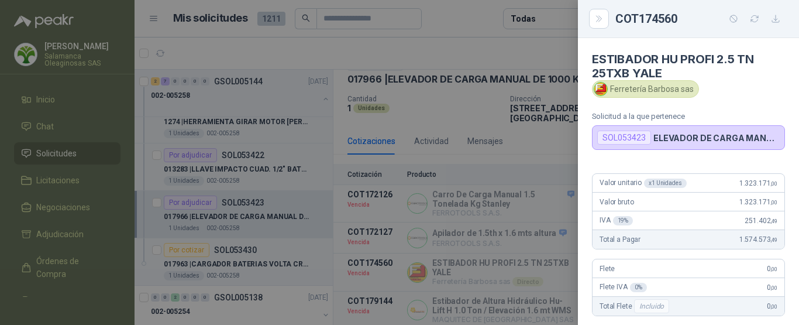
click at [487, 45] on div at bounding box center [399, 162] width 799 height 325
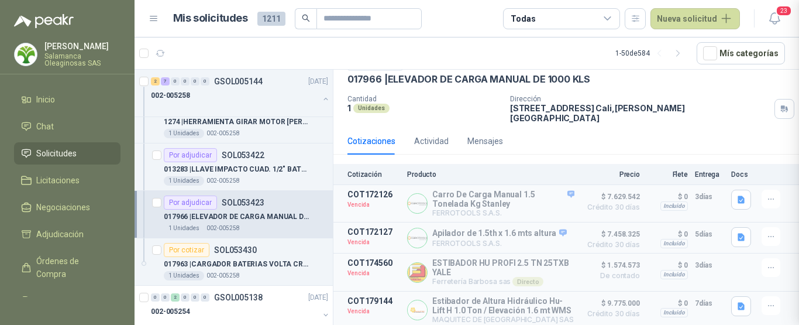
scroll to position [237, 0]
click at [544, 195] on button "Detalles" at bounding box center [547, 203] width 55 height 16
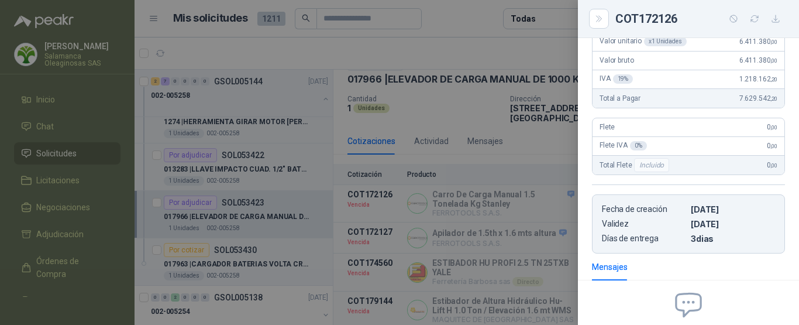
scroll to position [8, 0]
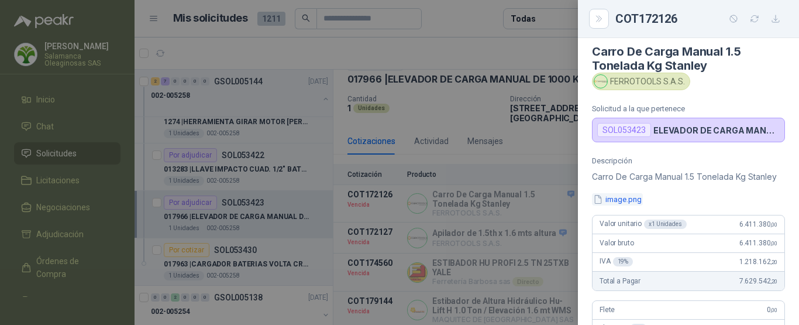
click at [626, 205] on button "image.png" at bounding box center [617, 199] width 51 height 12
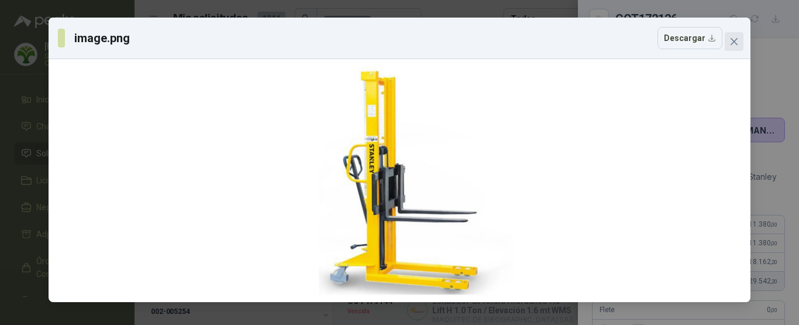
click at [732, 40] on icon "close" at bounding box center [734, 41] width 9 height 9
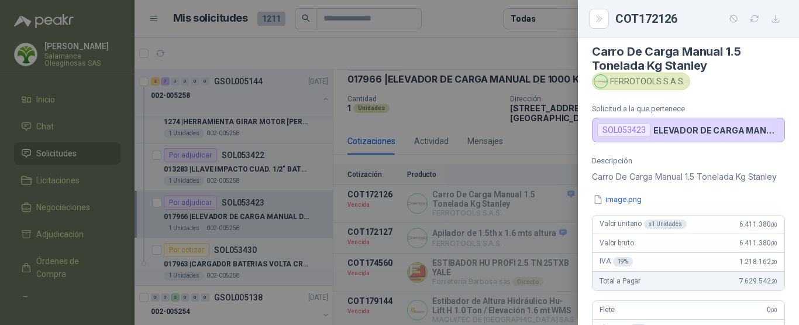
click at [520, 49] on div at bounding box center [399, 162] width 799 height 325
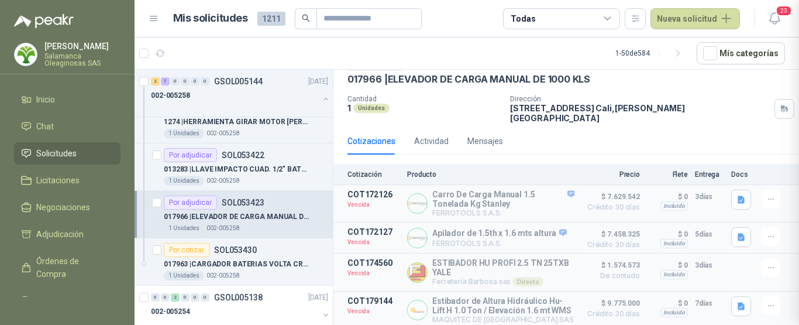
scroll to position [327, 0]
click at [548, 195] on button "Detalles" at bounding box center [547, 203] width 55 height 16
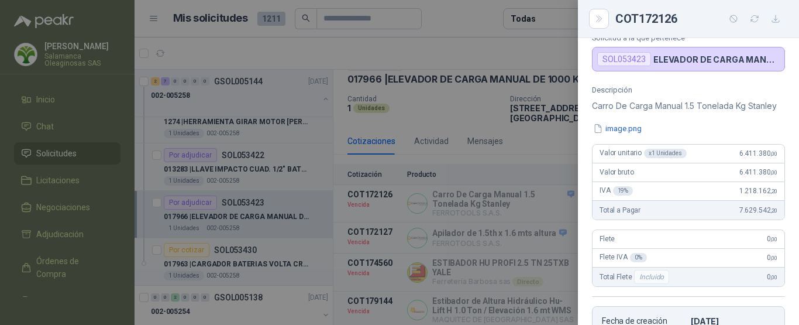
scroll to position [35, 0]
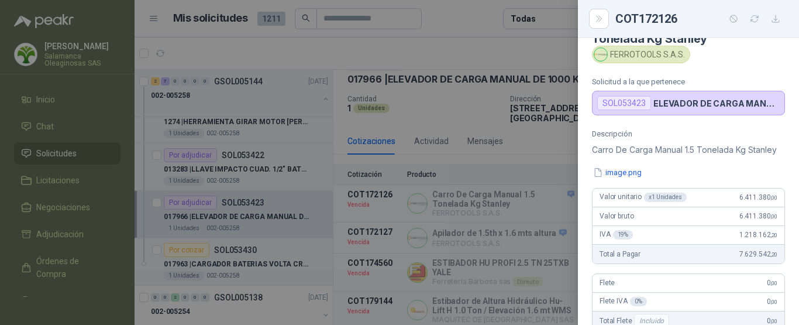
click at [492, 46] on div at bounding box center [399, 162] width 799 height 325
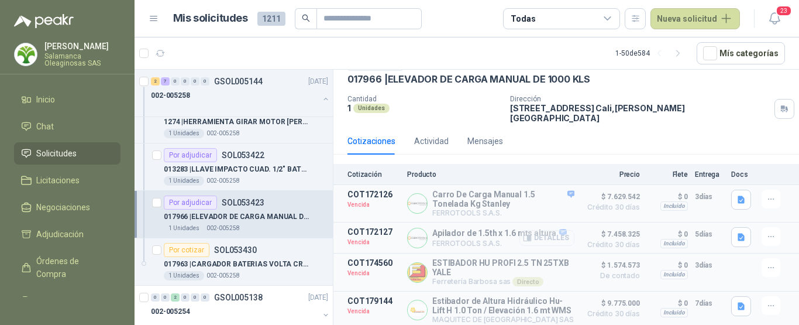
click at [543, 230] on button "Detalles" at bounding box center [547, 238] width 55 height 16
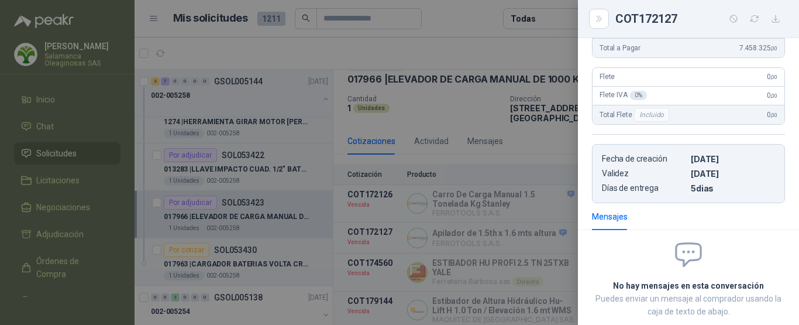
scroll to position [0, 0]
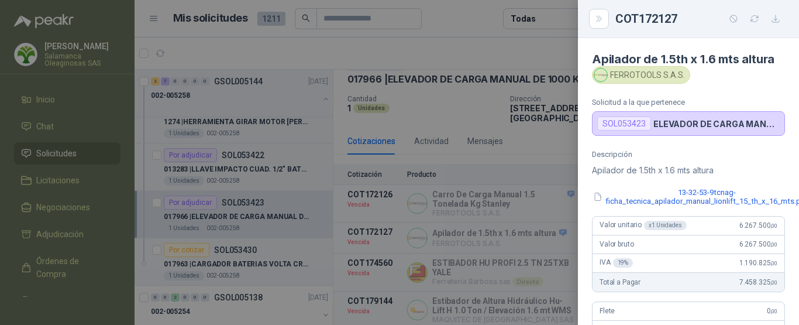
click at [458, 49] on div at bounding box center [399, 162] width 799 height 325
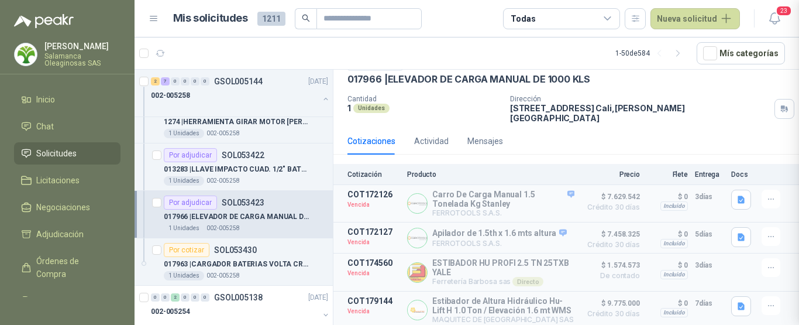
scroll to position [317, 0]
click at [537, 230] on button "Detalles" at bounding box center [547, 238] width 55 height 16
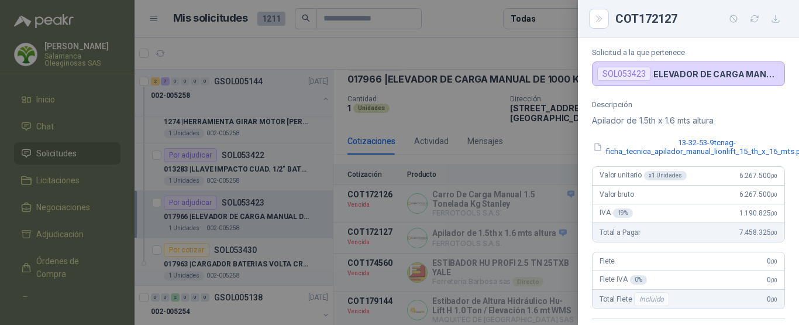
scroll to position [25, 0]
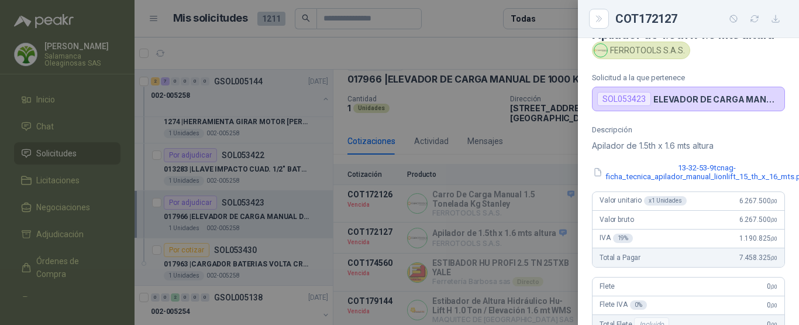
click at [459, 26] on div at bounding box center [399, 162] width 799 height 325
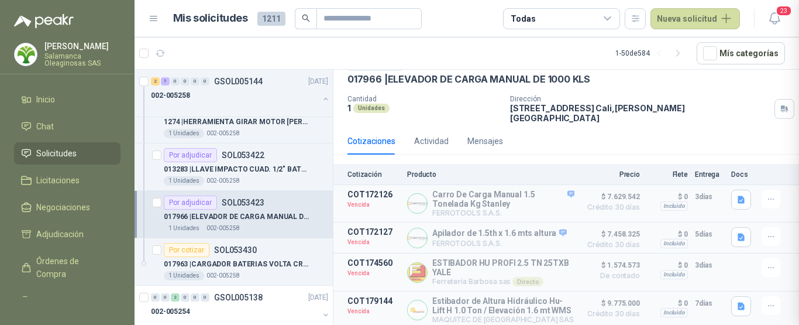
scroll to position [317, 0]
click at [767, 232] on icon "button" at bounding box center [772, 237] width 10 height 10
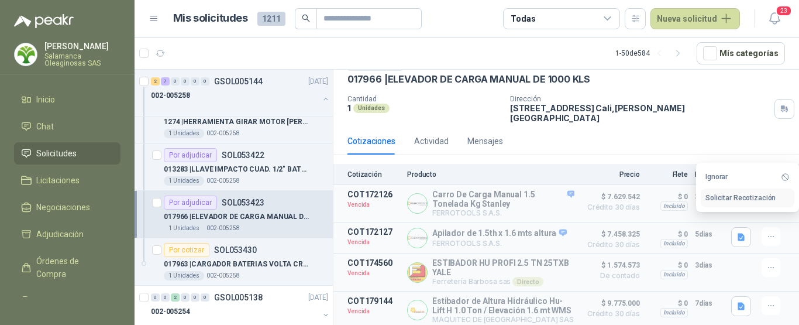
click at [736, 196] on button "Solicitar Recotización" at bounding box center [748, 197] width 94 height 19
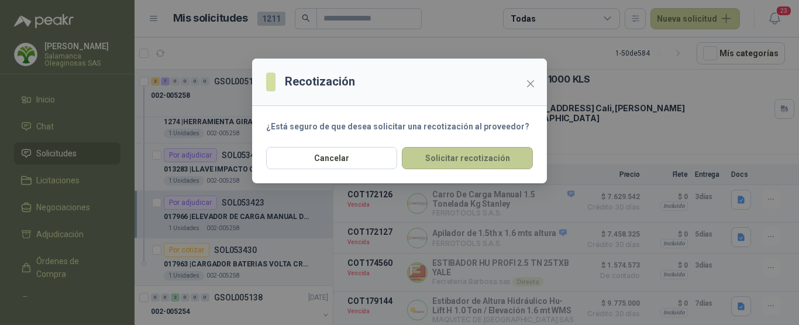
click at [458, 157] on button "Solicitar recotización" at bounding box center [467, 158] width 131 height 22
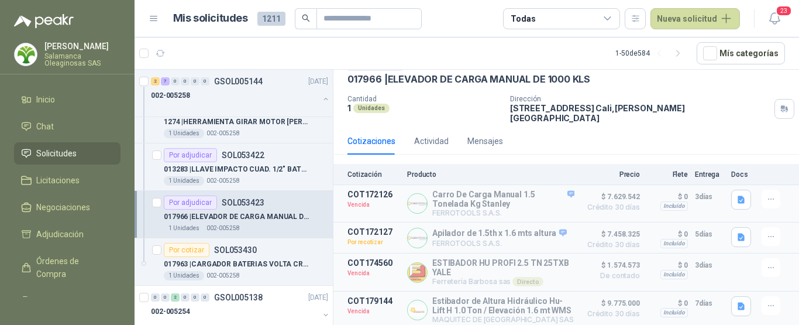
click at [452, 51] on article "1 - 50 de 584 Mís categorías" at bounding box center [467, 53] width 665 height 32
click at [284, 251] on div "Por cotizar SOL053430" at bounding box center [246, 250] width 164 height 14
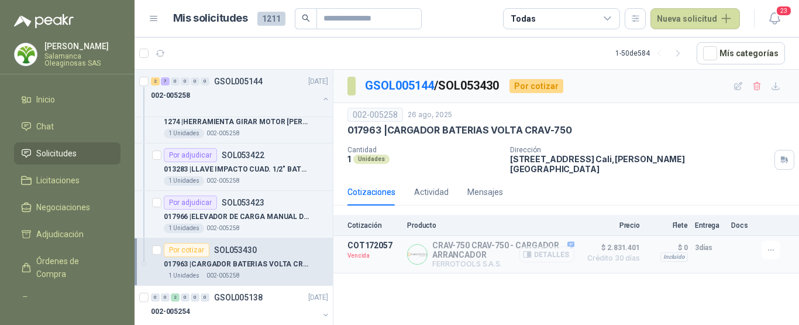
click at [547, 246] on button "Detalles" at bounding box center [547, 254] width 55 height 16
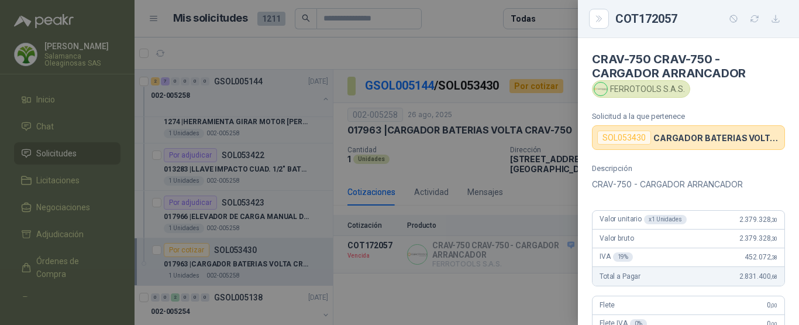
drag, startPoint x: 495, startPoint y: 44, endPoint x: 520, endPoint y: 53, distance: 26.3
click at [502, 46] on div at bounding box center [399, 162] width 799 height 325
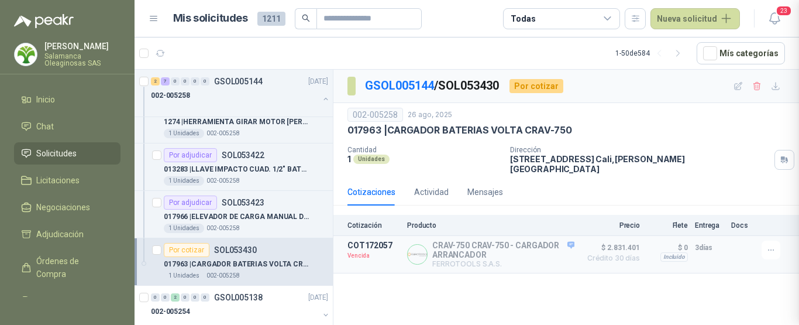
scroll to position [274, 0]
click at [767, 245] on icon "button" at bounding box center [772, 250] width 10 height 10
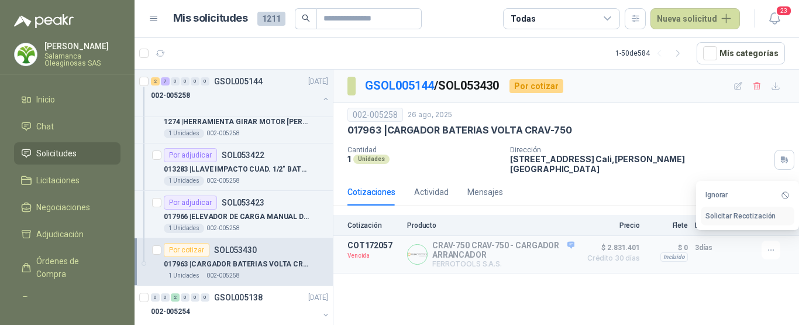
click at [733, 217] on button "Solicitar Recotización" at bounding box center [748, 216] width 94 height 19
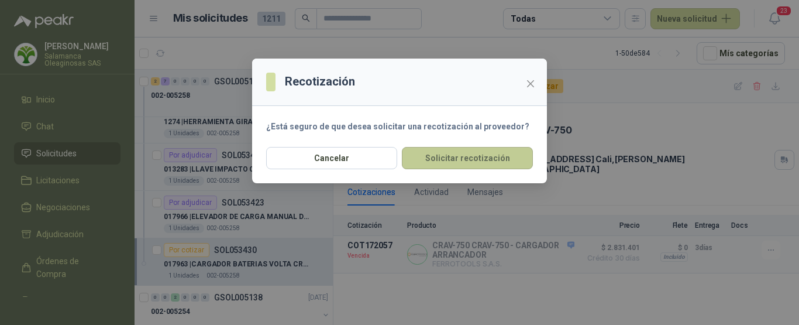
click at [466, 158] on button "Solicitar recotización" at bounding box center [467, 158] width 131 height 22
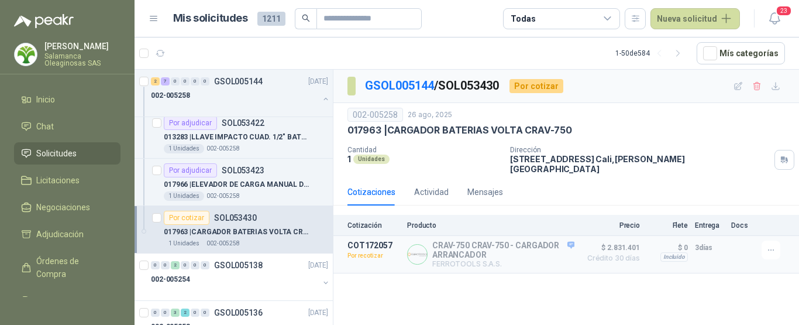
scroll to position [2165, 0]
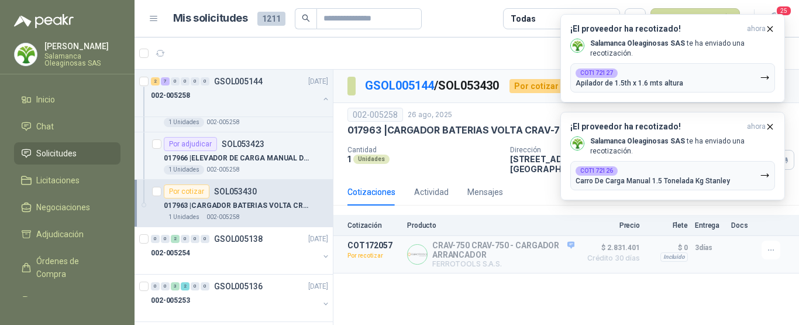
click at [489, 49] on article "1 - 50 de 584 Mís categorías" at bounding box center [467, 53] width 665 height 32
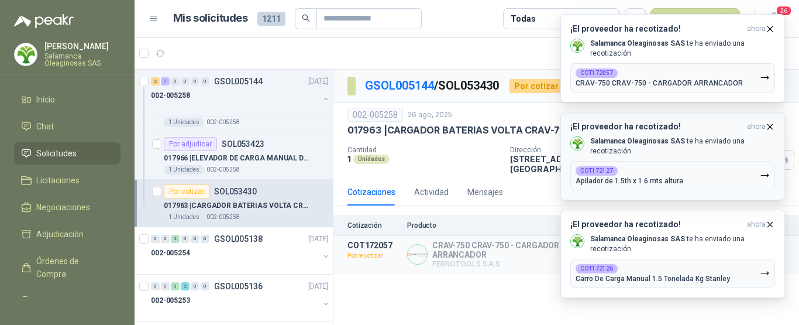
click at [775, 125] on icon "button" at bounding box center [770, 127] width 10 height 10
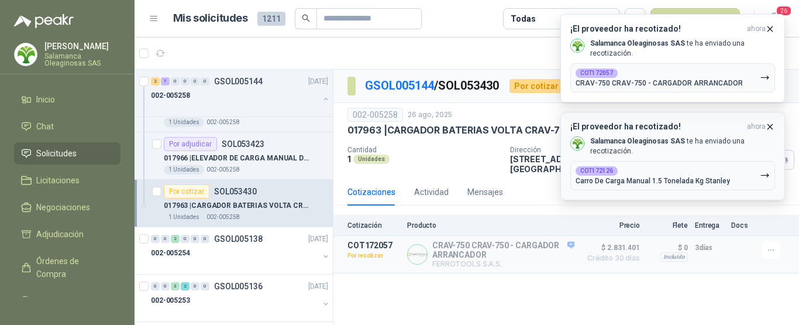
click at [772, 127] on icon "button" at bounding box center [770, 127] width 10 height 10
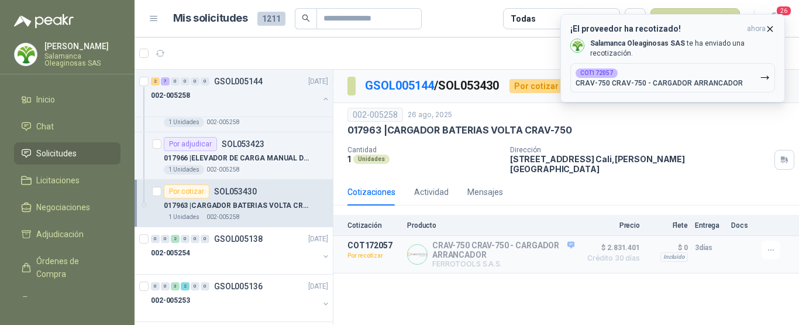
click at [769, 28] on icon "button" at bounding box center [770, 29] width 10 height 10
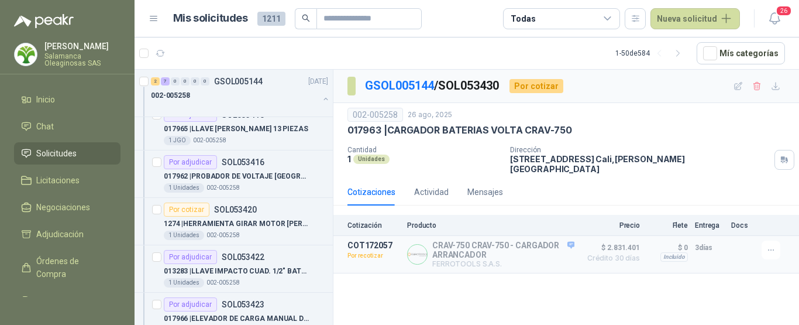
scroll to position [2107, 0]
